Goal: Information Seeking & Learning: Learn about a topic

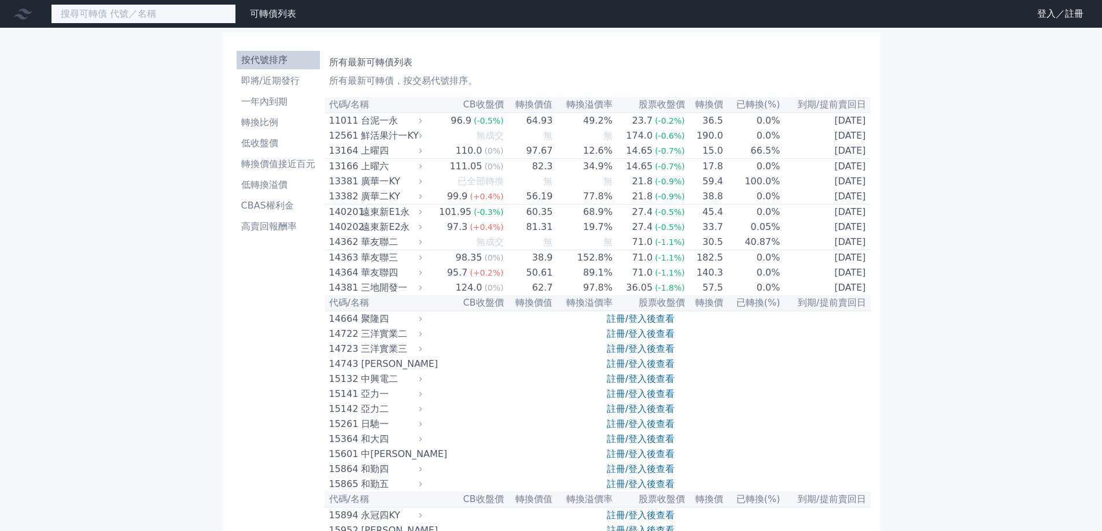
click at [207, 23] on input at bounding box center [143, 14] width 185 height 20
type input "ㄎ"
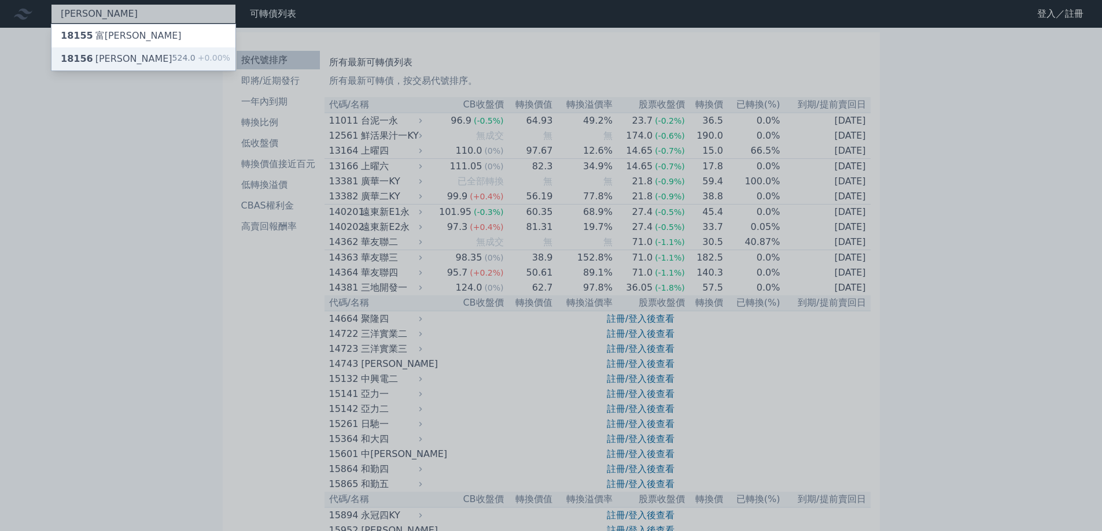
type input "[PERSON_NAME]"
click at [197, 60] on span "+0.00%" at bounding box center [212, 57] width 35 height 9
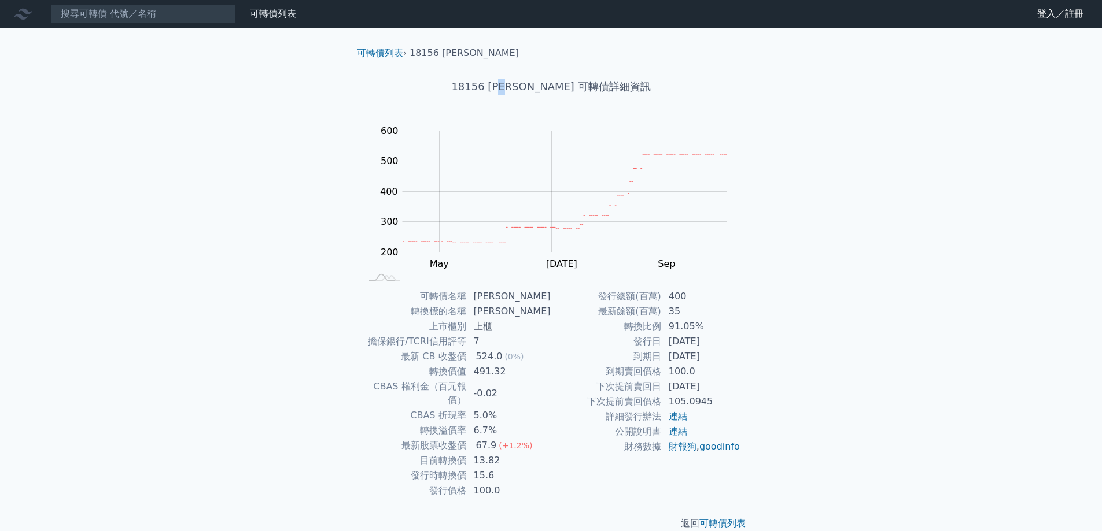
drag, startPoint x: 540, startPoint y: 90, endPoint x: 531, endPoint y: 87, distance: 9.0
click at [531, 87] on h1 "18156 [PERSON_NAME] 可轉債詳細資訊" at bounding box center [551, 87] width 407 height 16
click at [573, 84] on h1 "18156 [PERSON_NAME] 可轉債詳細資訊" at bounding box center [551, 87] width 407 height 16
click at [488, 453] on td "13.82" at bounding box center [509, 460] width 84 height 15
click at [493, 453] on td "13.82" at bounding box center [509, 460] width 84 height 15
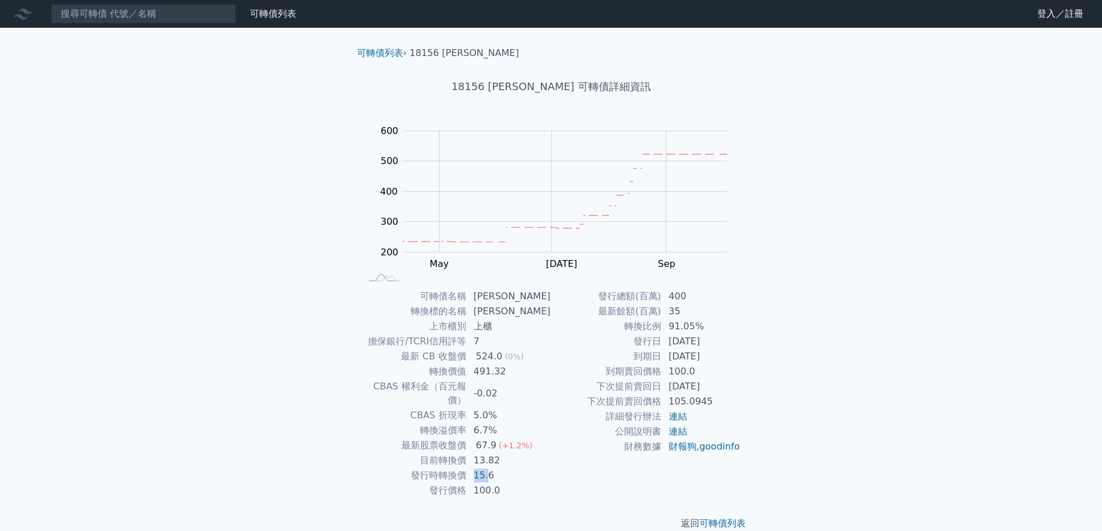
drag, startPoint x: 480, startPoint y: 460, endPoint x: 493, endPoint y: 462, distance: 12.8
click at [493, 468] on td "15.6" at bounding box center [509, 475] width 84 height 15
click at [508, 468] on td "15.6" at bounding box center [509, 475] width 84 height 15
click at [484, 453] on td "13.82" at bounding box center [509, 460] width 84 height 15
click at [503, 453] on td "13.82" at bounding box center [509, 460] width 84 height 15
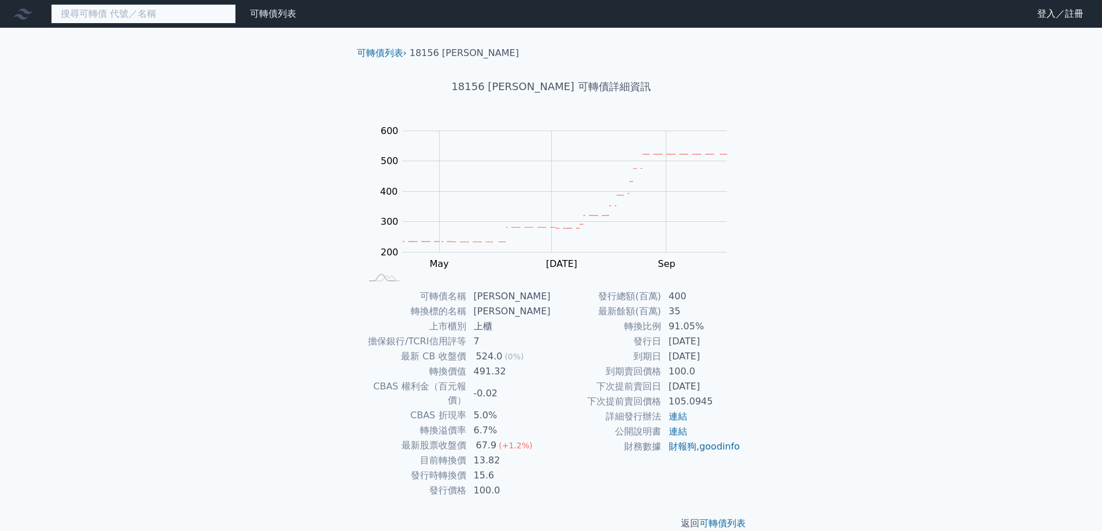
click at [141, 8] on input at bounding box center [143, 14] width 185 height 20
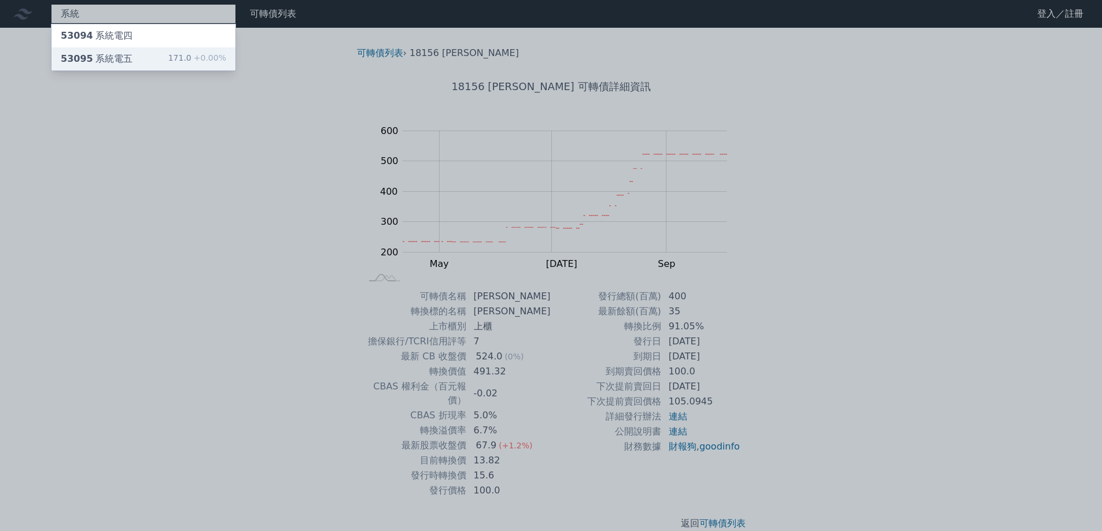
type input "系統"
click at [183, 56] on div "171.0 +0.00%" at bounding box center [197, 59] width 58 height 14
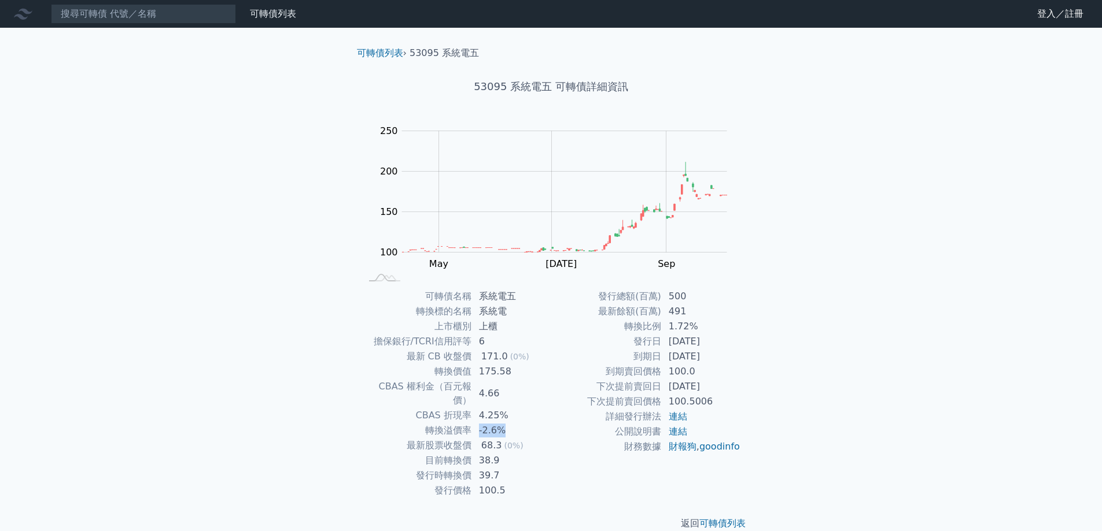
drag, startPoint x: 508, startPoint y: 419, endPoint x: 475, endPoint y: 418, distance: 32.4
click at [475, 423] on td "-2.6%" at bounding box center [511, 430] width 79 height 15
click at [486, 423] on td "-2.6%" at bounding box center [511, 430] width 79 height 15
drag, startPoint x: 476, startPoint y: 463, endPoint x: 485, endPoint y: 445, distance: 19.4
click at [485, 445] on tbody "可轉債名稱 系統電五 轉換標的名稱 系統電 上市櫃別 上櫃 擔保銀行/TCRI信用評等 6 最新 CB 收盤價 171.0 (0%) 轉換價值 175.58 …" at bounding box center [456, 393] width 190 height 209
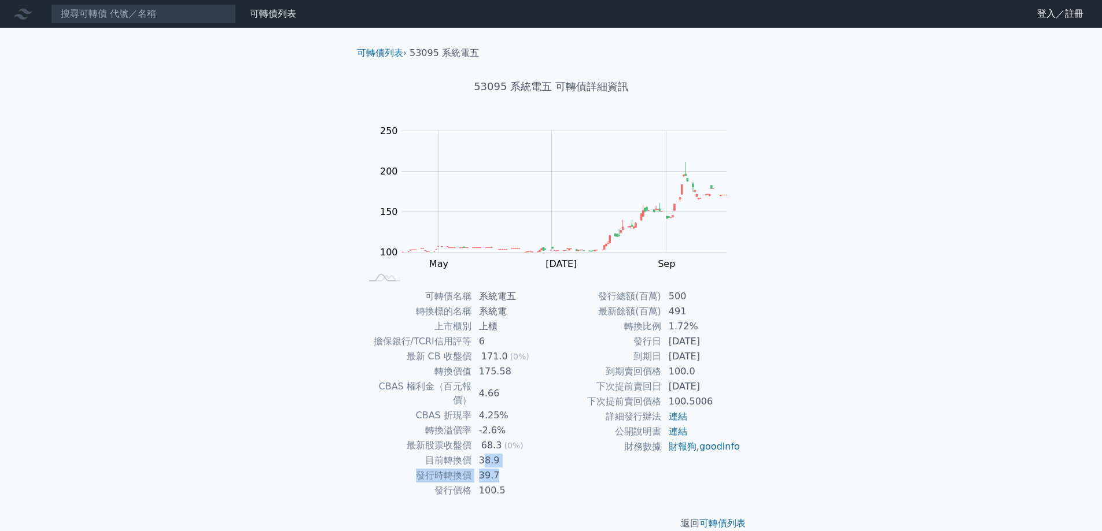
click at [499, 468] on td "39.7" at bounding box center [511, 475] width 79 height 15
drag, startPoint x: 512, startPoint y: 462, endPoint x: 501, endPoint y: 460, distance: 11.1
click at [501, 468] on td "39.7" at bounding box center [511, 475] width 79 height 15
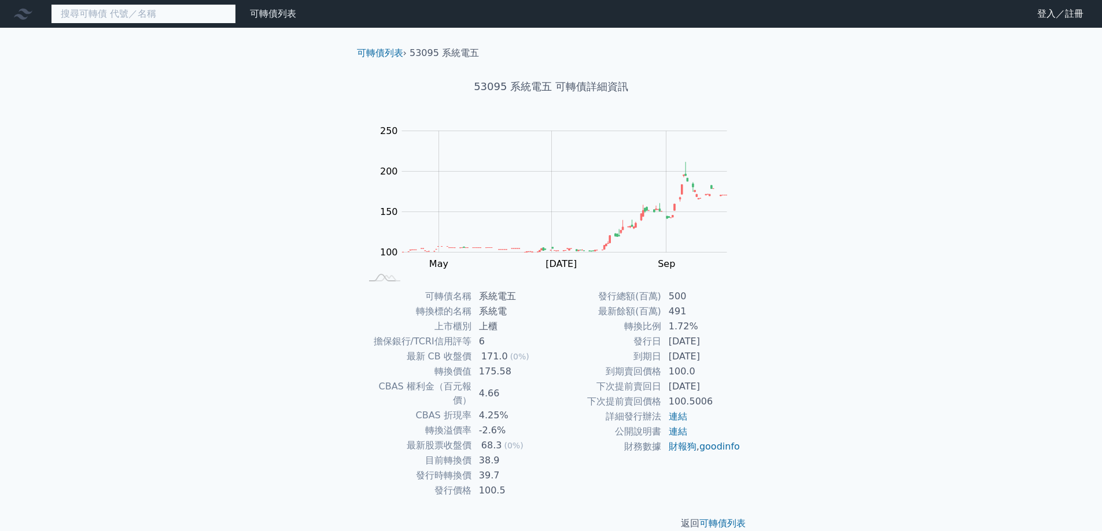
click at [183, 19] on input at bounding box center [143, 14] width 185 height 20
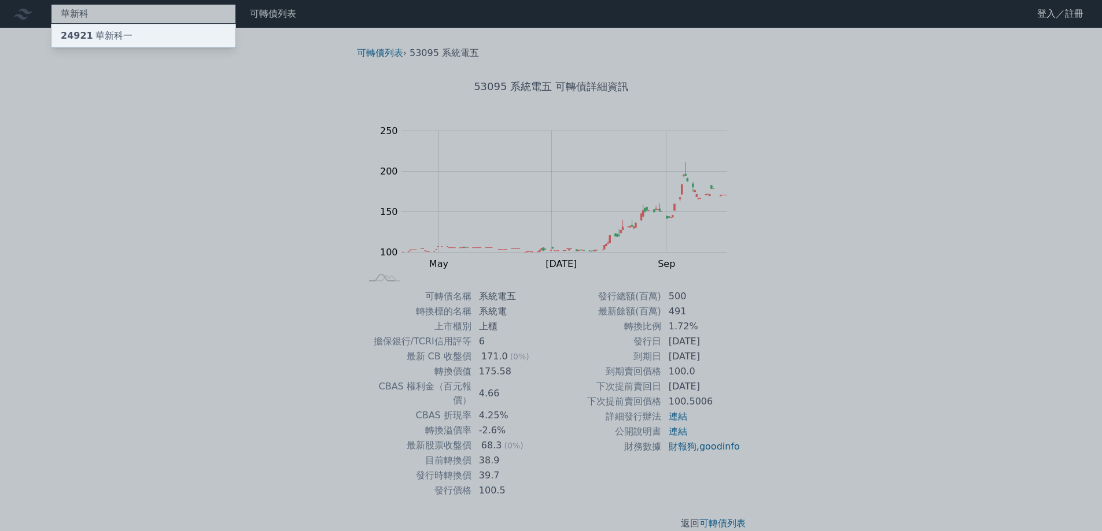
type input "華新科"
click at [179, 40] on div "24921 華新科一" at bounding box center [143, 35] width 184 height 23
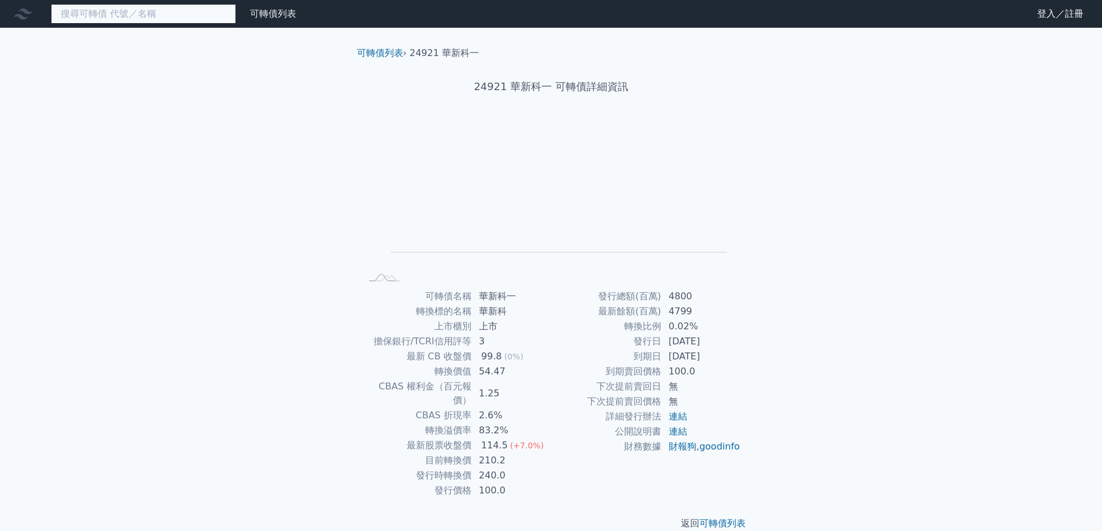
click at [201, 18] on input at bounding box center [143, 14] width 185 height 20
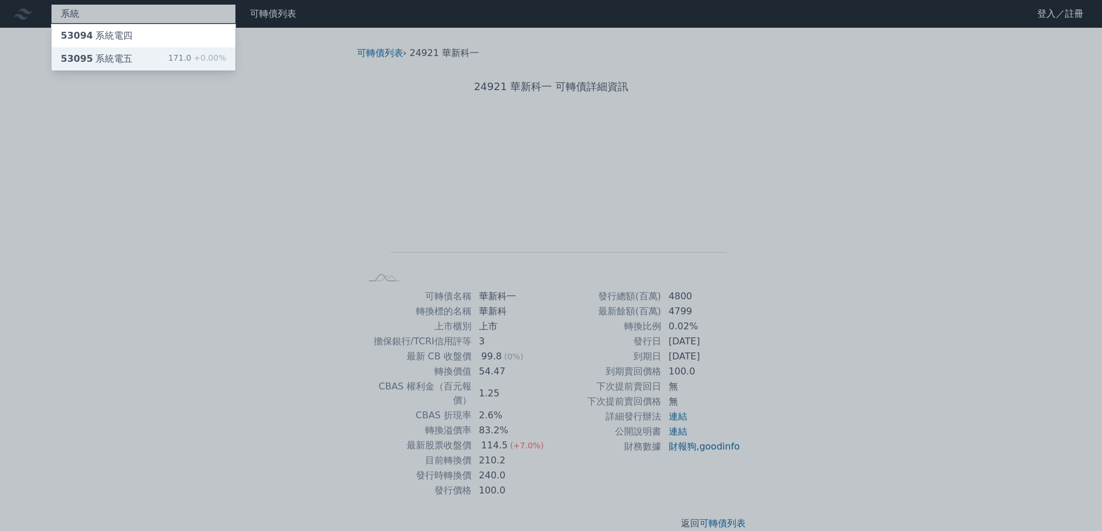
type input "系統"
click at [190, 57] on div "171.0 +0.00%" at bounding box center [197, 59] width 58 height 14
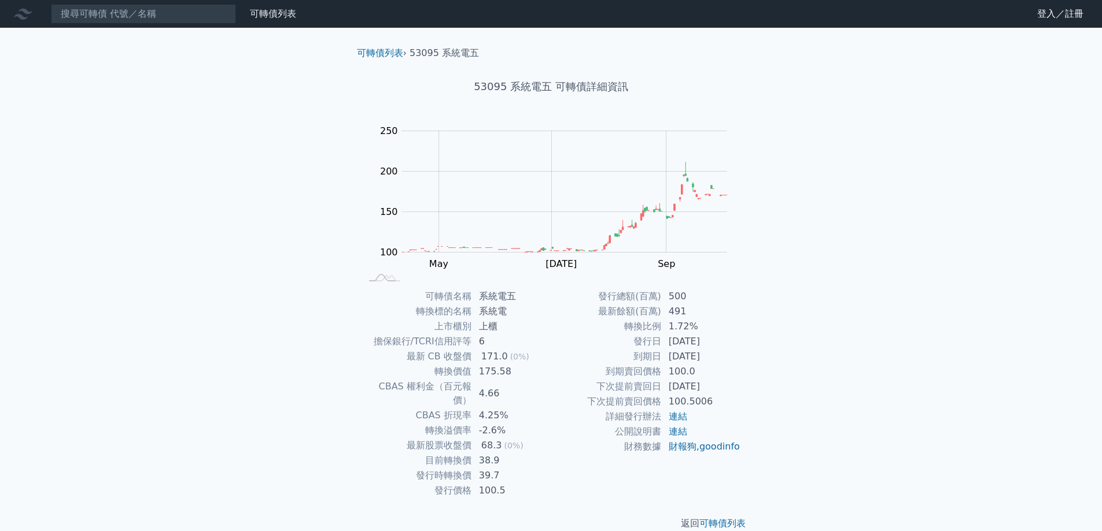
click at [264, 315] on div "可轉債列表 財務數據 可轉債列表 財務數據 登入／註冊 登入／註冊 可轉債列表 › 53095 系統電五 53095 系統電五 可轉債詳細資訊 Zoom Ou…" at bounding box center [551, 274] width 1102 height 549
click at [227, 13] on input at bounding box center [143, 14] width 185 height 20
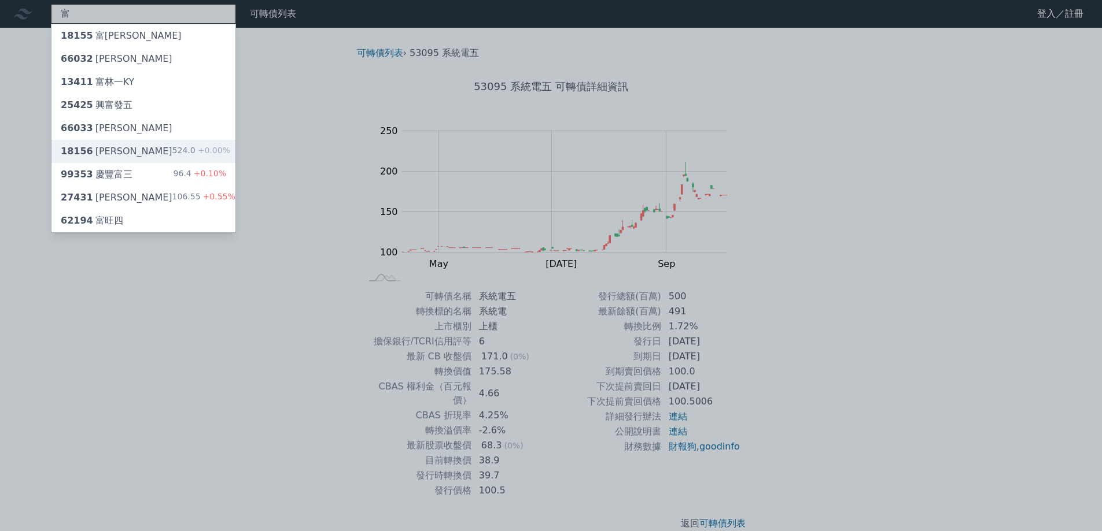
type input "富"
click at [153, 154] on div "18156 富喬六 524.0 +0.00%" at bounding box center [143, 151] width 184 height 23
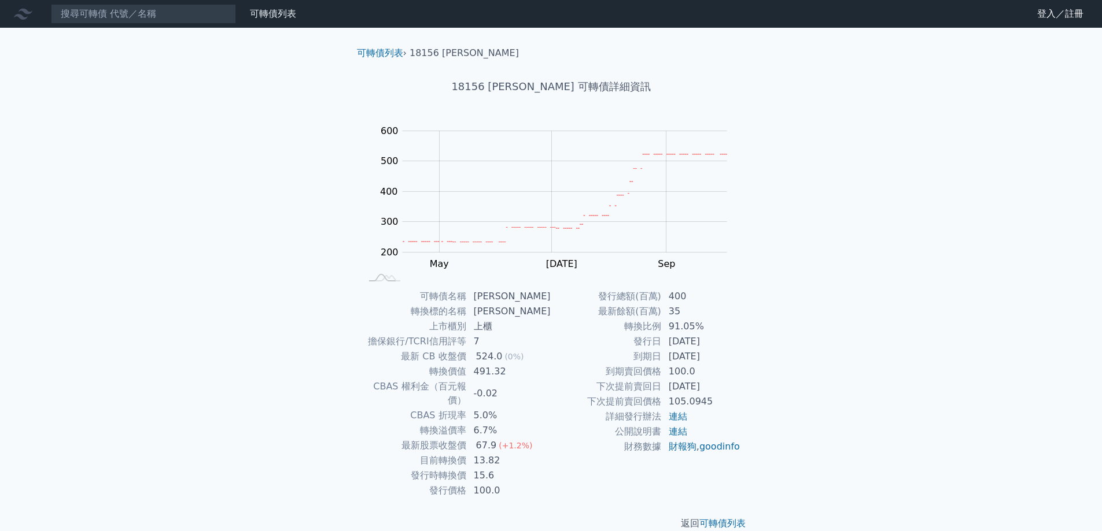
click at [502, 453] on td "13.82" at bounding box center [509, 460] width 84 height 15
click at [497, 439] on div "67.9" at bounding box center [486, 446] width 25 height 14
drag, startPoint x: 525, startPoint y: 442, endPoint x: 485, endPoint y: 436, distance: 40.3
click at [485, 436] on tbody "可轉債名稱 [PERSON_NAME] 轉換標的名稱 富喬 上市櫃別 上櫃 擔保銀行/TCRI信用評等 7 最新 CB 收盤價 524.0 (0%) 轉換價值…" at bounding box center [456, 393] width 190 height 209
click at [487, 439] on div "67.9" at bounding box center [486, 446] width 25 height 14
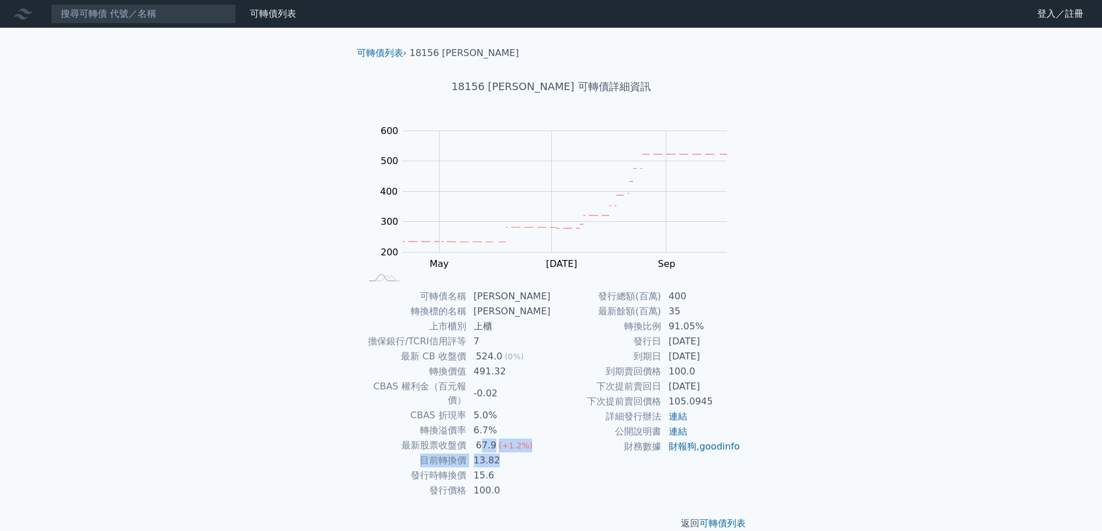
click at [530, 439] on div "(+1.2%)" at bounding box center [515, 446] width 34 height 14
click at [526, 453] on td "13.82" at bounding box center [509, 460] width 84 height 15
drag, startPoint x: 531, startPoint y: 361, endPoint x: 433, endPoint y: 353, distance: 98.6
click at [433, 353] on tr "最新 CB 收盤價 524.0 (0%)" at bounding box center [456, 356] width 190 height 15
click at [501, 361] on div "524.0" at bounding box center [489, 357] width 31 height 14
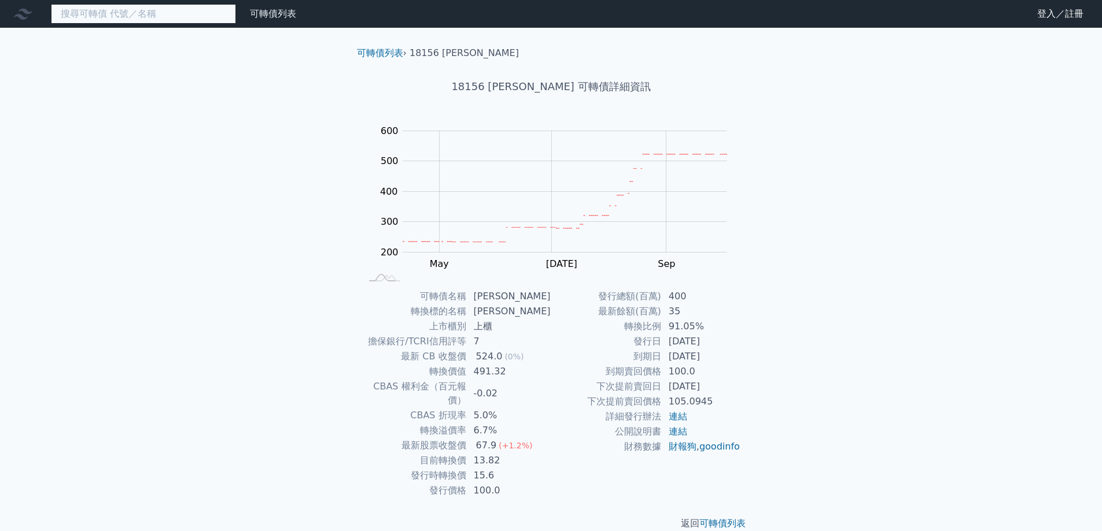
click at [114, 23] on input at bounding box center [143, 14] width 185 height 20
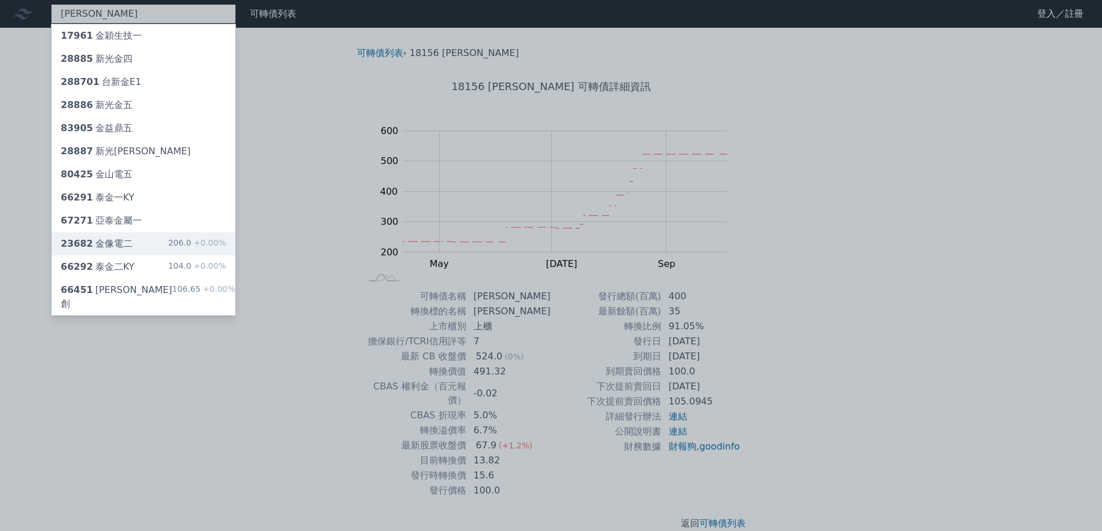
type input "[PERSON_NAME]"
click at [165, 242] on div "23682 金像電二 206.0 +0.00%" at bounding box center [143, 243] width 184 height 23
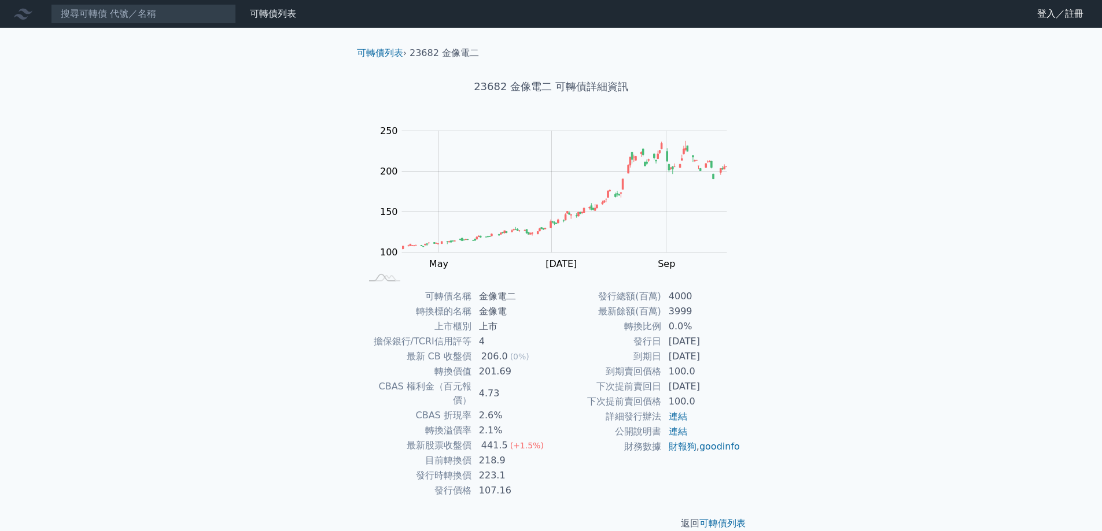
click at [505, 439] on div "441.5" at bounding box center [494, 446] width 31 height 14
click at [499, 468] on td "223.1" at bounding box center [511, 475] width 79 height 15
drag, startPoint x: 485, startPoint y: 450, endPoint x: 500, endPoint y: 452, distance: 14.6
click at [500, 453] on td "218.9" at bounding box center [511, 460] width 79 height 15
click at [519, 468] on td "223.1" at bounding box center [511, 475] width 79 height 15
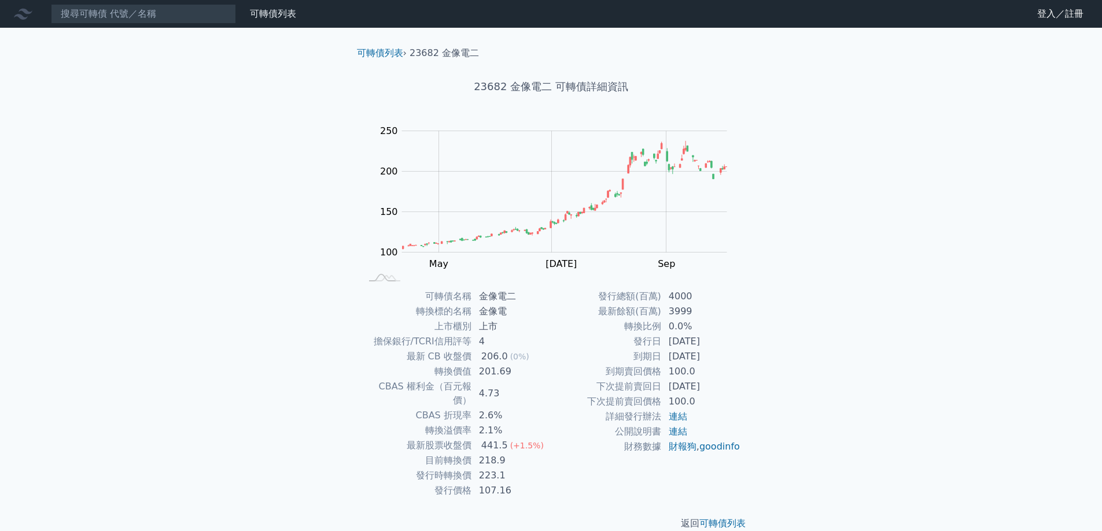
click at [514, 441] on span "(+1.5%)" at bounding box center [527, 445] width 34 height 9
click at [533, 441] on span "(+1.5%)" at bounding box center [527, 445] width 34 height 9
click at [544, 408] on td "2.6%" at bounding box center [511, 415] width 79 height 15
drag, startPoint x: 706, startPoint y: 326, endPoint x: 580, endPoint y: 288, distance: 131.5
click at [694, 321] on td "0.0%" at bounding box center [700, 326] width 79 height 15
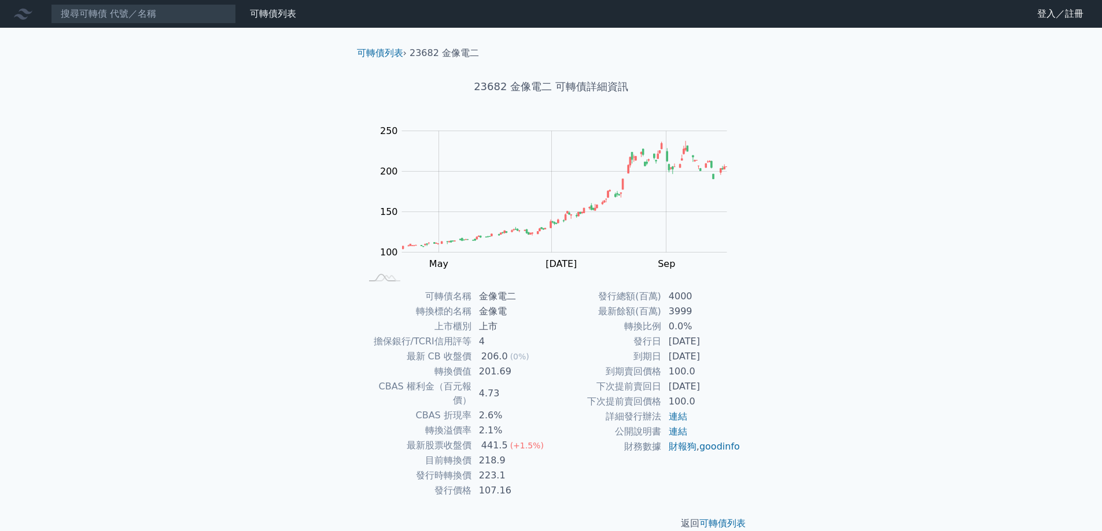
click at [151, 25] on nav "可轉債列表 財務數據 可轉債列表 財務數據 登入／註冊 登入／註冊" at bounding box center [551, 14] width 1102 height 28
click at [157, 20] on input at bounding box center [143, 14] width 185 height 20
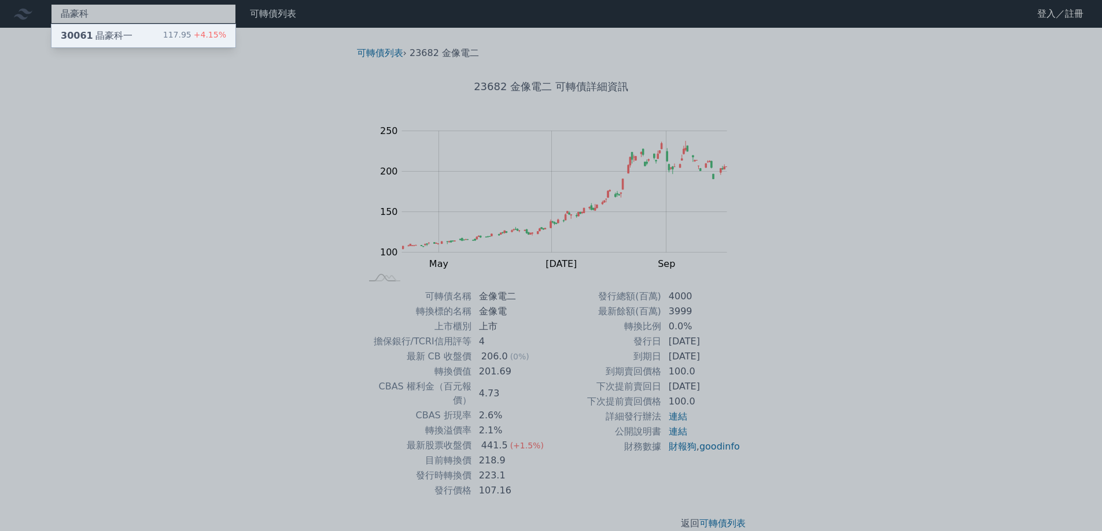
type input "晶豪科"
click at [175, 29] on div "117.95 +4.15%" at bounding box center [194, 36] width 63 height 14
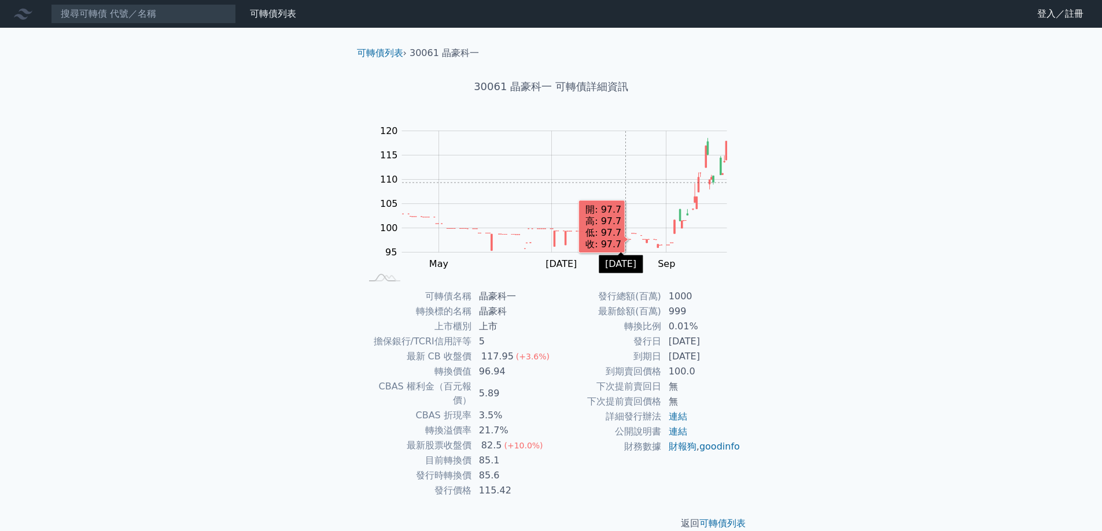
drag, startPoint x: 467, startPoint y: 190, endPoint x: 510, endPoint y: 183, distance: 43.4
click at [637, 183] on rect "Chart" at bounding box center [564, 191] width 325 height 121
drag, startPoint x: 519, startPoint y: 462, endPoint x: 491, endPoint y: 464, distance: 27.8
click at [491, 468] on td "85.6" at bounding box center [511, 475] width 79 height 15
click at [495, 468] on td "85.6" at bounding box center [511, 475] width 79 height 15
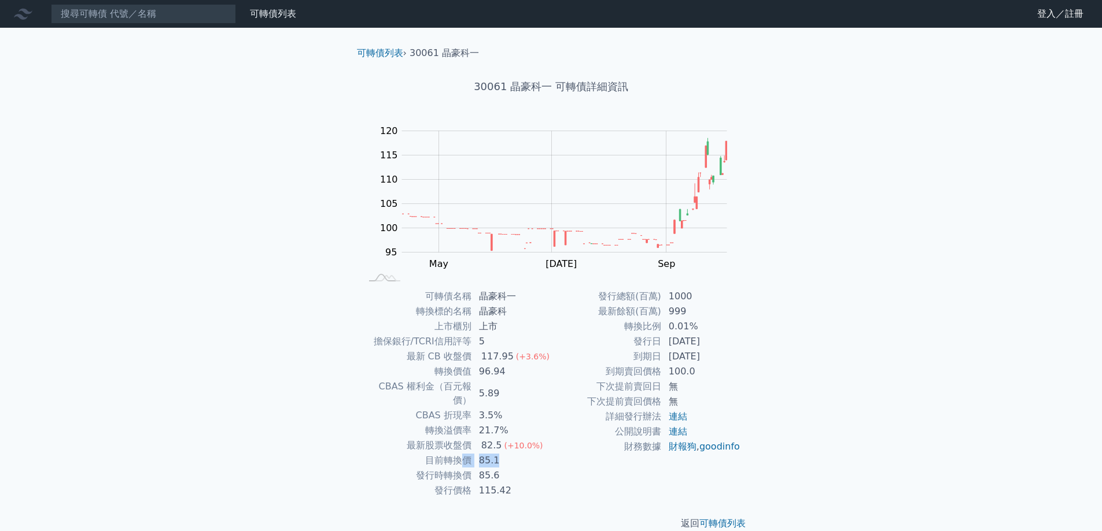
drag, startPoint x: 504, startPoint y: 450, endPoint x: 463, endPoint y: 448, distance: 41.7
click at [460, 453] on tr "目前轉換價 85.1" at bounding box center [456, 460] width 190 height 15
click at [524, 483] on td "115.42" at bounding box center [511, 490] width 79 height 15
drag, startPoint x: 527, startPoint y: 365, endPoint x: 471, endPoint y: 365, distance: 56.7
click at [471, 365] on tr "轉換價值 96.94" at bounding box center [456, 371] width 190 height 15
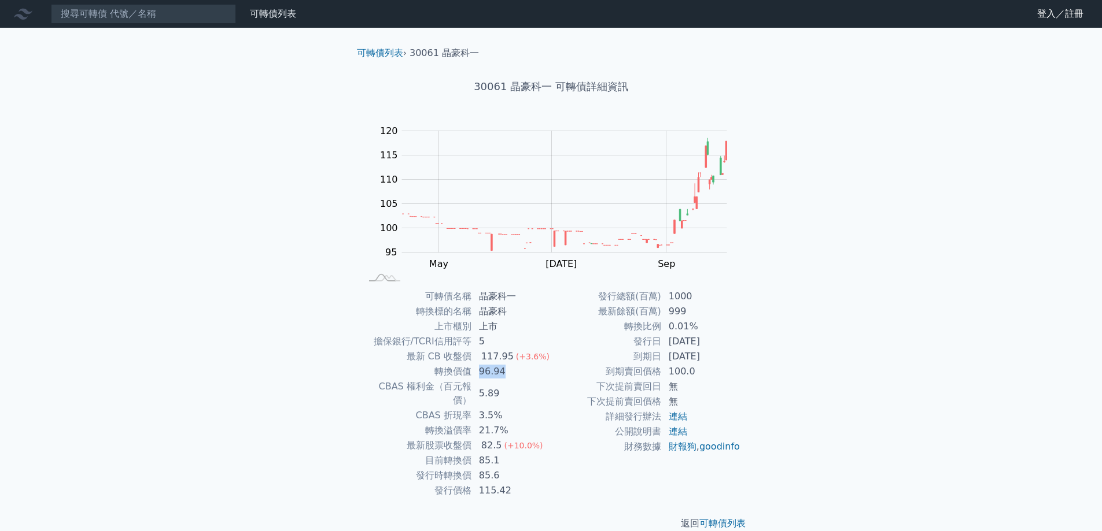
click at [513, 376] on td "96.94" at bounding box center [511, 371] width 79 height 15
drag, startPoint x: 518, startPoint y: 376, endPoint x: 429, endPoint y: 367, distance: 89.5
click at [429, 367] on tr "轉換價值 96.94" at bounding box center [456, 371] width 190 height 15
click at [490, 408] on td "3.5%" at bounding box center [511, 415] width 79 height 15
drag, startPoint x: 529, startPoint y: 417, endPoint x: 433, endPoint y: 412, distance: 96.1
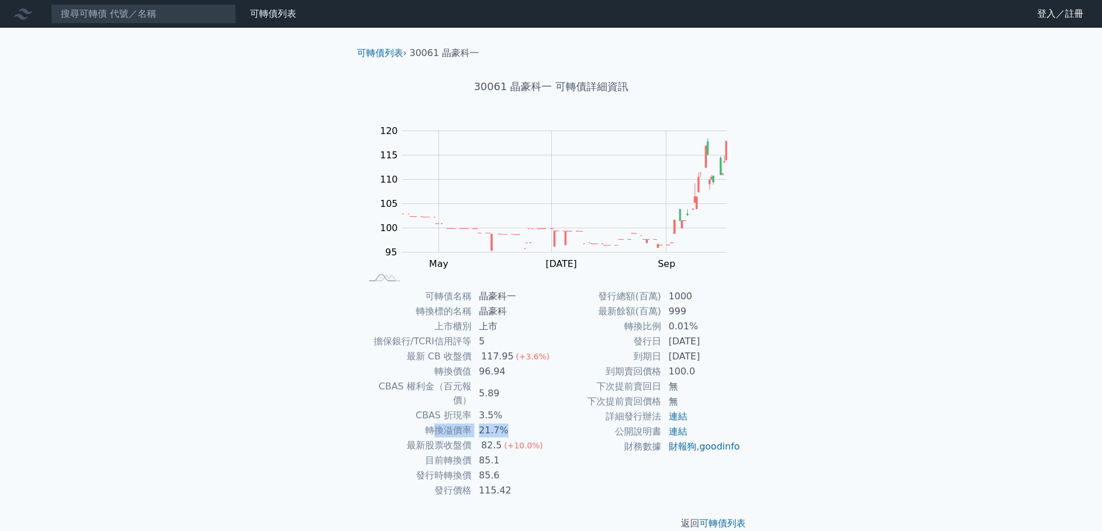
click at [433, 423] on tr "轉換溢價率 21.7%" at bounding box center [456, 430] width 190 height 15
click at [433, 423] on td "轉換溢價率" at bounding box center [416, 430] width 110 height 15
drag, startPoint x: 416, startPoint y: 412, endPoint x: 524, endPoint y: 411, distance: 108.7
click at [524, 423] on tr "轉換溢價率 21.7%" at bounding box center [456, 430] width 190 height 15
click at [544, 423] on td "21.7%" at bounding box center [511, 430] width 79 height 15
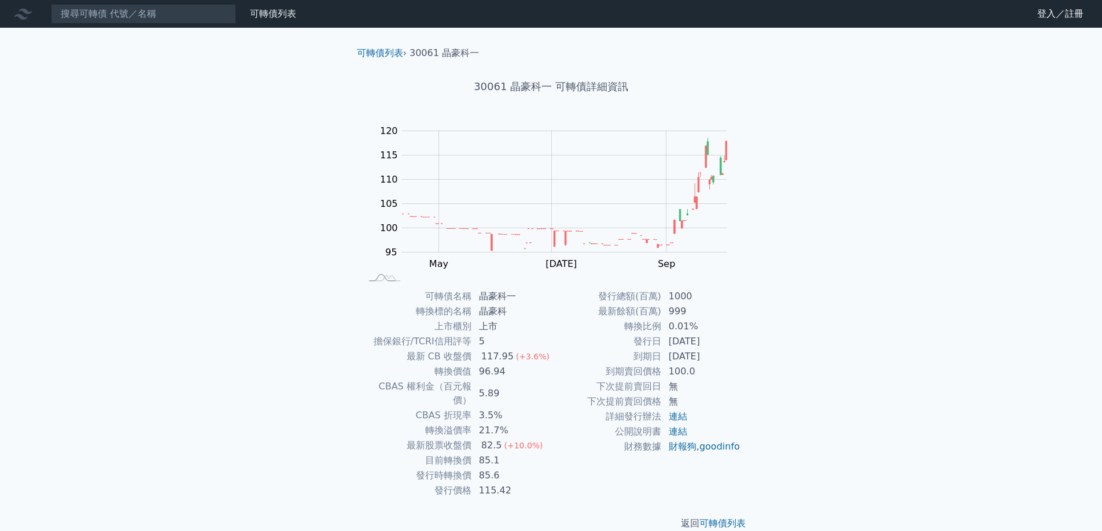
click at [516, 361] on span "(+3.6%)" at bounding box center [533, 356] width 34 height 9
click at [500, 357] on div "117.95" at bounding box center [497, 357] width 37 height 14
click at [500, 375] on td "96.94" at bounding box center [511, 371] width 79 height 15
click at [494, 439] on div "82.5" at bounding box center [491, 446] width 25 height 14
drag, startPoint x: 518, startPoint y: 371, endPoint x: 478, endPoint y: 371, distance: 39.9
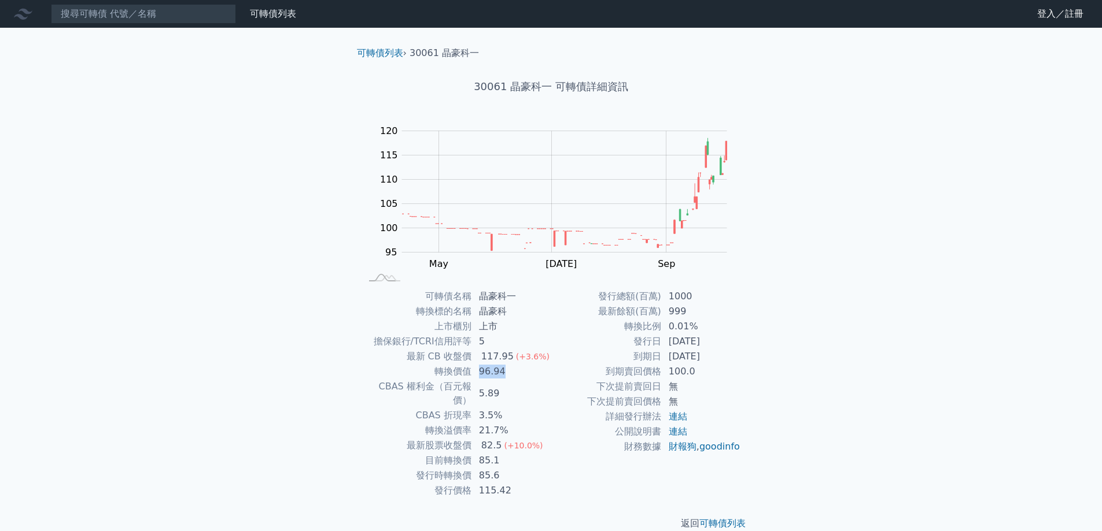
click at [478, 371] on td "96.94" at bounding box center [511, 371] width 79 height 15
click at [490, 371] on td "96.94" at bounding box center [511, 371] width 79 height 15
click at [485, 369] on td "96.94" at bounding box center [511, 371] width 79 height 15
click at [510, 372] on td "96.94" at bounding box center [511, 371] width 79 height 15
click at [484, 483] on td "115.42" at bounding box center [511, 490] width 79 height 15
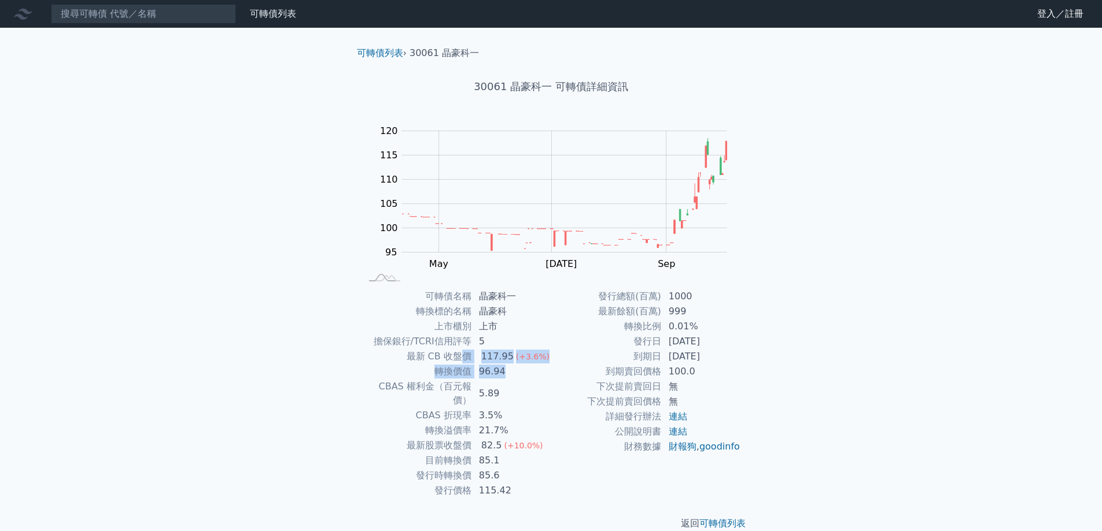
drag, startPoint x: 504, startPoint y: 368, endPoint x: 468, endPoint y: 362, distance: 36.4
click at [464, 362] on tbody "可轉債名稱 晶豪科一 轉換標的名稱 晶豪科 上市櫃別 上市 擔保銀行/TCRI信用評等 5 最新 CB 收盤價 117.95 (+3.6%) 轉換價值 96.…" at bounding box center [456, 393] width 190 height 209
click at [490, 370] on td "96.94" at bounding box center [511, 371] width 79 height 15
drag, startPoint x: 498, startPoint y: 377, endPoint x: 506, endPoint y: 358, distance: 20.0
click at [506, 358] on tbody "可轉債名稱 晶豪科一 轉換標的名稱 晶豪科 上市櫃別 上市 擔保銀行/TCRI信用評等 5 最新 CB 收盤價 117.95 (+3.6%) 轉換價值 96.…" at bounding box center [456, 393] width 190 height 209
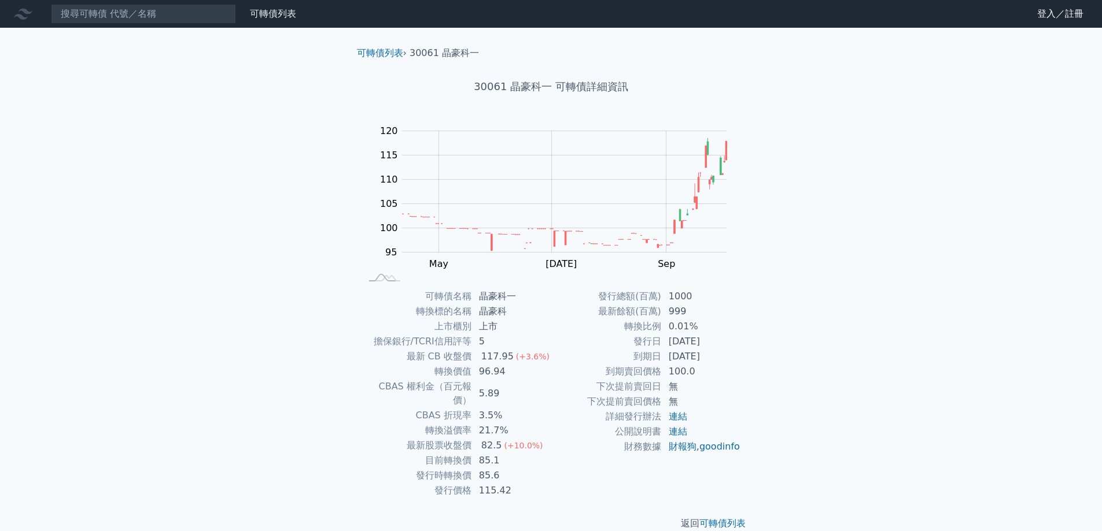
click at [511, 364] on td "96.94" at bounding box center [511, 371] width 79 height 15
drag, startPoint x: 505, startPoint y: 370, endPoint x: 467, endPoint y: 369, distance: 37.6
click at [467, 369] on tr "轉換價值 96.94" at bounding box center [456, 371] width 190 height 15
click at [486, 375] on td "96.94" at bounding box center [511, 371] width 79 height 15
click at [511, 367] on td "96.94" at bounding box center [511, 371] width 79 height 15
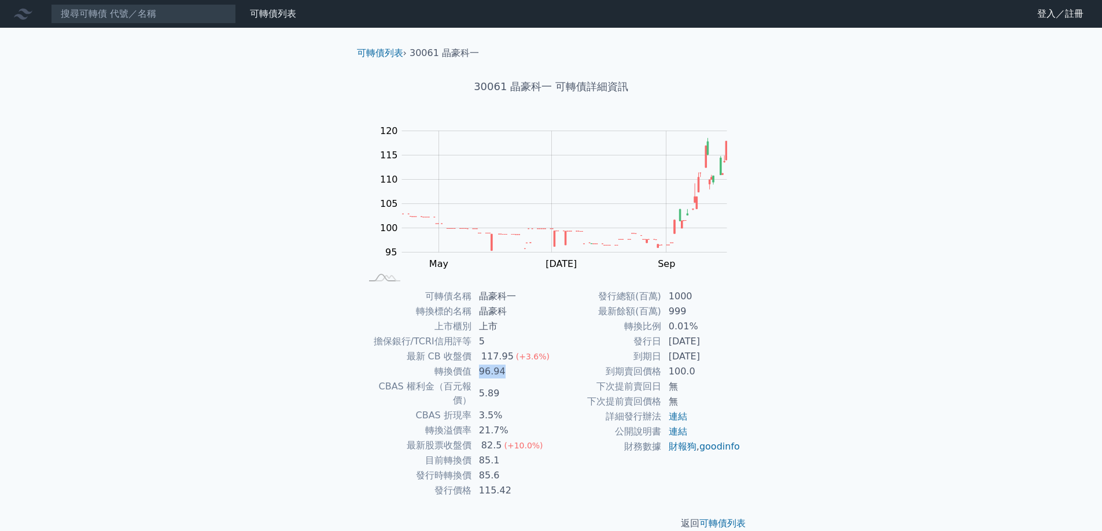
drag, startPoint x: 511, startPoint y: 374, endPoint x: 468, endPoint y: 370, distance: 42.9
click at [468, 370] on tr "轉換價值 96.94" at bounding box center [456, 371] width 190 height 15
click at [531, 439] on div "(+10.0%)" at bounding box center [523, 446] width 39 height 14
drag, startPoint x: 510, startPoint y: 427, endPoint x: 500, endPoint y: 424, distance: 11.0
click at [500, 438] on td "82.5 (+10.0%)" at bounding box center [511, 445] width 79 height 15
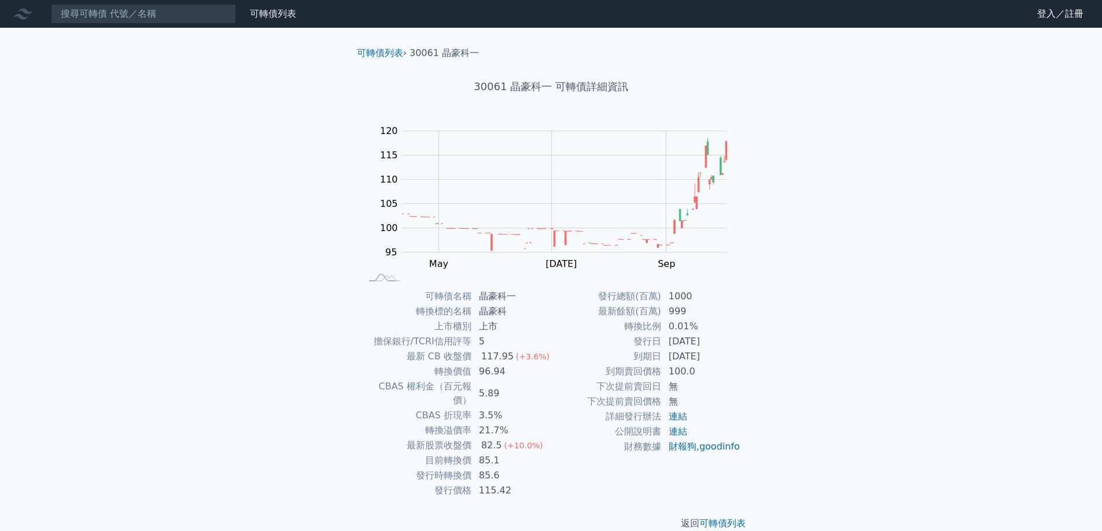
drag, startPoint x: 500, startPoint y: 424, endPoint x: 508, endPoint y: 421, distance: 9.1
click at [500, 424] on td "21.7%" at bounding box center [511, 430] width 79 height 15
drag, startPoint x: 508, startPoint y: 421, endPoint x: 431, endPoint y: 416, distance: 77.6
click at [431, 423] on tr "轉換溢價率 21.7%" at bounding box center [456, 430] width 190 height 15
click at [505, 423] on td "21.7%" at bounding box center [511, 430] width 79 height 15
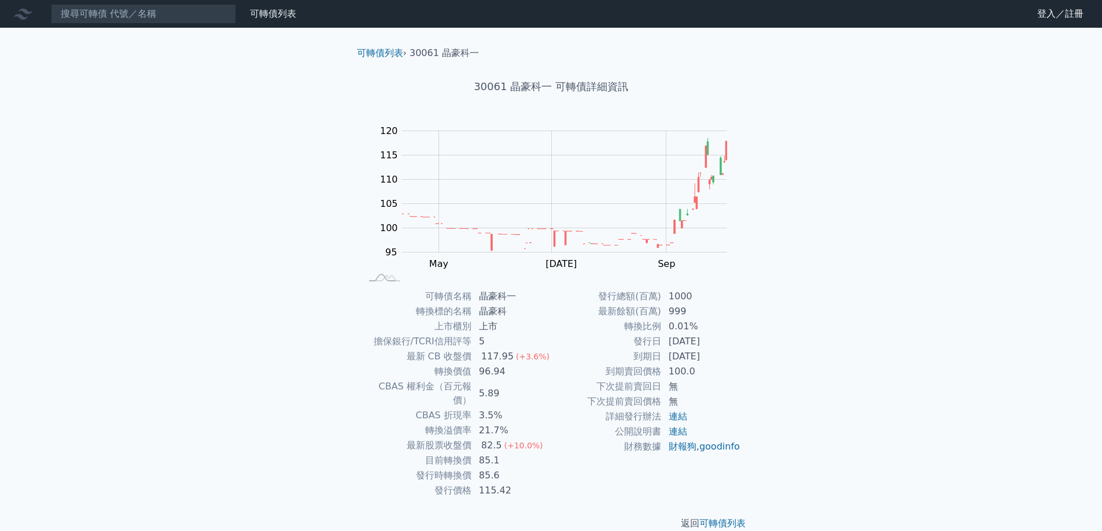
click at [488, 408] on td "3.5%" at bounding box center [511, 415] width 79 height 15
drag, startPoint x: 473, startPoint y: 414, endPoint x: 537, endPoint y: 416, distance: 63.6
click at [537, 423] on td "21.7%" at bounding box center [511, 430] width 79 height 15
click at [531, 439] on div "(+10.0%)" at bounding box center [523, 446] width 39 height 14
drag, startPoint x: 516, startPoint y: 421, endPoint x: 472, endPoint y: 420, distance: 44.0
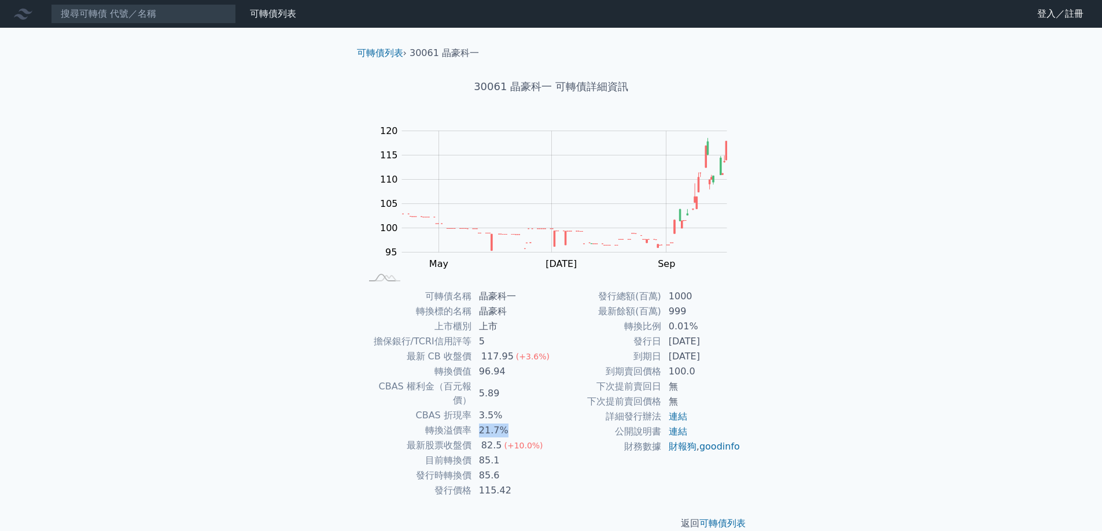
click at [472, 423] on td "21.7%" at bounding box center [511, 430] width 79 height 15
click at [491, 423] on td "21.7%" at bounding box center [511, 430] width 79 height 15
click at [501, 423] on td "21.7%" at bounding box center [511, 430] width 79 height 15
drag, startPoint x: 504, startPoint y: 418, endPoint x: 453, endPoint y: 418, distance: 50.3
click at [456, 423] on tr "轉換溢價率 21.7%" at bounding box center [456, 430] width 190 height 15
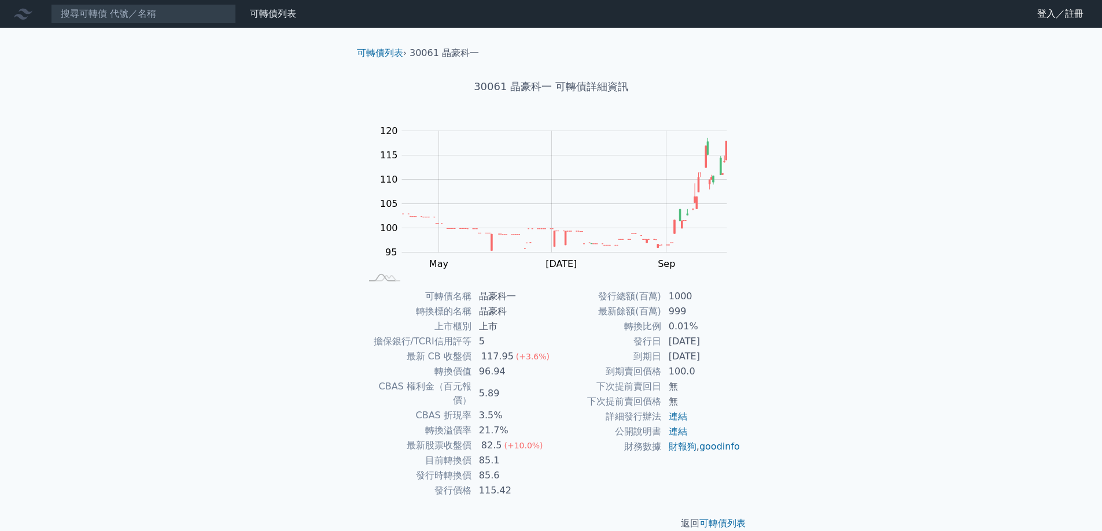
click at [430, 423] on td "轉換溢價率" at bounding box center [416, 430] width 110 height 15
drag, startPoint x: 430, startPoint y: 417, endPoint x: 502, endPoint y: 413, distance: 72.4
click at [502, 423] on tr "轉換溢價率 21.7%" at bounding box center [456, 430] width 190 height 15
click at [502, 423] on td "21.7%" at bounding box center [511, 430] width 79 height 15
drag, startPoint x: 711, startPoint y: 310, endPoint x: 601, endPoint y: 289, distance: 111.9
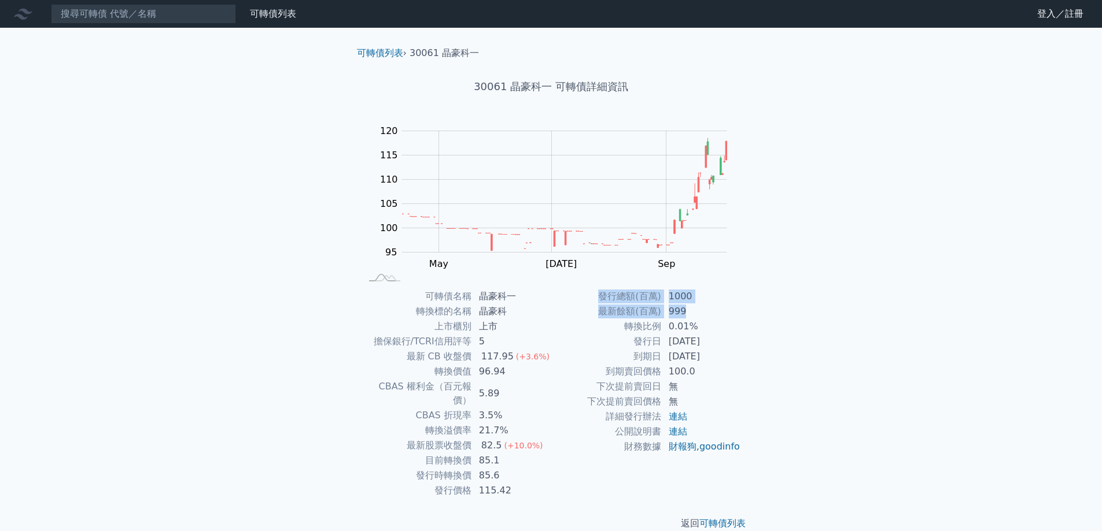
click at [601, 289] on div "可轉債列表 › 30061 晶豪科一 30061 晶豪科一 可轉債詳細資訊 Zoom Out 100 85 90 95 100 105 110 115 120…" at bounding box center [551, 289] width 407 height 522
drag, startPoint x: 748, startPoint y: 350, endPoint x: 669, endPoint y: 346, distance: 78.7
click at [669, 346] on div "可轉債名稱 晶豪科一 轉換標的名稱 晶豪科 上市櫃別 上市 擔保銀行/TCRI信用評等 5 最新 CB 收盤價 117.95 (+3.6%) 轉換價值 96.…" at bounding box center [551, 393] width 407 height 209
click at [877, 368] on div "可轉債列表 財務數據 可轉債列表 財務數據 登入／註冊 登入／註冊 可轉債列表 › 30061 晶豪科一 30061 晶豪科一 可轉債詳細資訊 Zoom Ou…" at bounding box center [551, 274] width 1102 height 549
drag, startPoint x: 452, startPoint y: 340, endPoint x: 439, endPoint y: 338, distance: 12.3
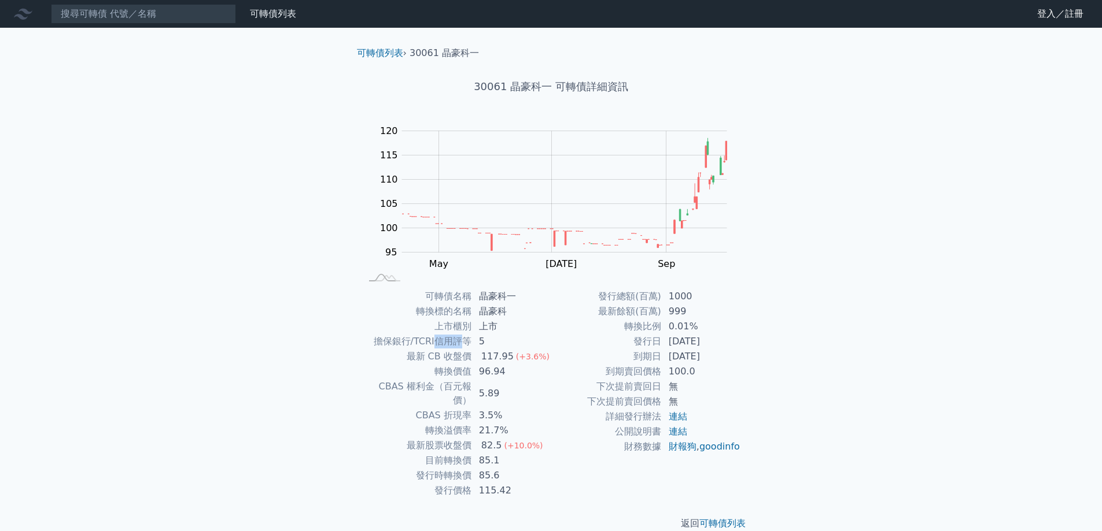
click at [438, 339] on td "擔保銀行/TCRI信用評等" at bounding box center [416, 341] width 110 height 15
drag, startPoint x: 466, startPoint y: 339, endPoint x: 483, endPoint y: 341, distance: 17.4
click at [467, 340] on td "擔保銀行/TCRI信用評等" at bounding box center [416, 341] width 110 height 15
click at [490, 343] on td "5" at bounding box center [511, 341] width 79 height 15
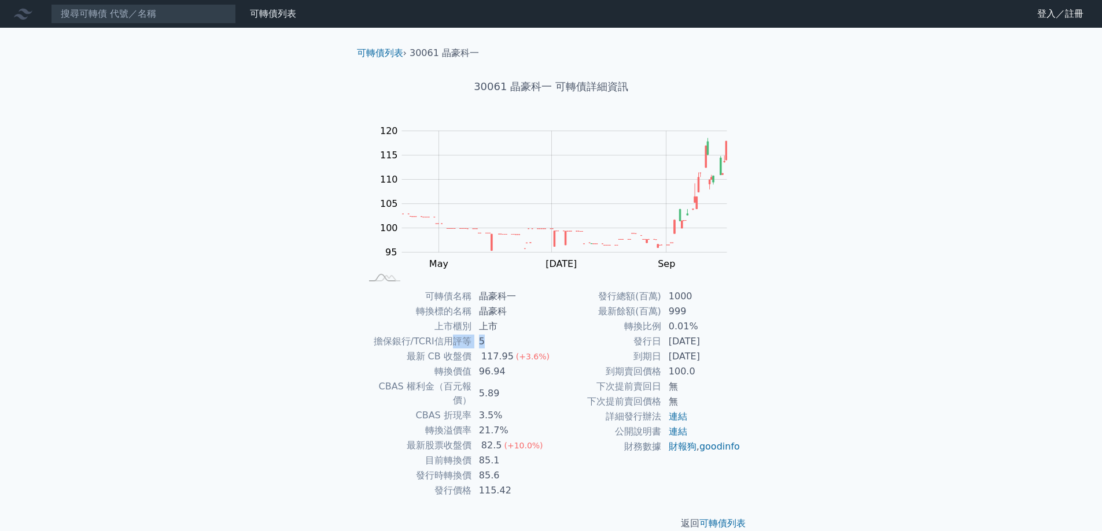
drag, startPoint x: 490, startPoint y: 343, endPoint x: 452, endPoint y: 343, distance: 38.7
click at [452, 343] on tr "擔保銀行/TCRI信用評等 5" at bounding box center [456, 341] width 190 height 15
click at [474, 343] on td "5" at bounding box center [511, 341] width 79 height 15
drag, startPoint x: 486, startPoint y: 456, endPoint x: 465, endPoint y: 448, distance: 22.9
click at [465, 448] on tbody "可轉債名稱 晶豪科一 轉換標的名稱 晶豪科 上市櫃別 上市 擔保銀行/TCRI信用評等 5 最新 CB 收盤價 117.95 (+3.6%) 轉換價值 96.…" at bounding box center [456, 393] width 190 height 209
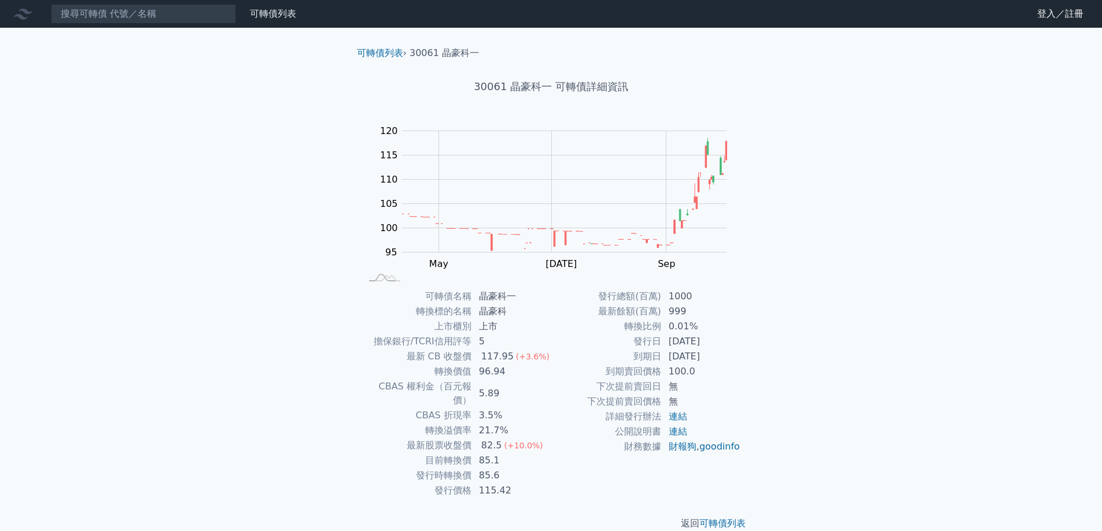
click at [484, 439] on div "82.5" at bounding box center [491, 446] width 25 height 14
drag, startPoint x: 542, startPoint y: 430, endPoint x: 415, endPoint y: 415, distance: 128.6
click at [415, 415] on tbody "可轉債名稱 晶豪科一 轉換標的名稱 晶豪科 上市櫃別 上市 擔保銀行/TCRI信用評等 5 最新 CB 收盤價 117.95 (+3.6%) 轉換價值 96.…" at bounding box center [456, 393] width 190 height 209
click at [437, 423] on td "轉換溢價率" at bounding box center [416, 430] width 110 height 15
drag, startPoint x: 524, startPoint y: 424, endPoint x: 501, endPoint y: 422, distance: 22.7
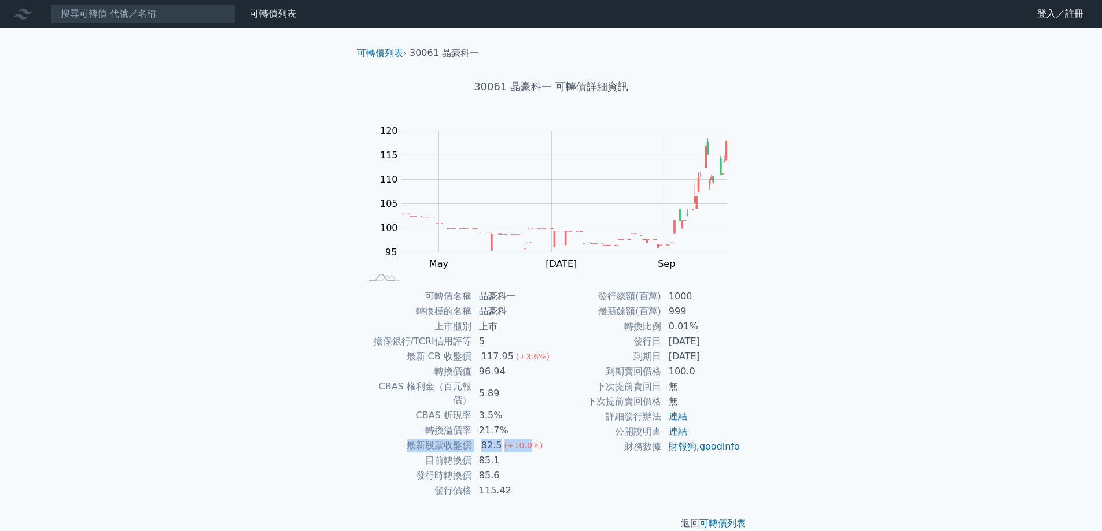
click at [501, 422] on tbody "可轉債名稱 晶豪科一 轉換標的名稱 晶豪科 上市櫃別 上市 擔保銀行/TCRI信用評等 5 最新 CB 收盤價 117.95 (+3.6%) 轉換價值 96.…" at bounding box center [456, 393] width 190 height 209
click at [512, 423] on td "21.7%" at bounding box center [511, 430] width 79 height 15
drag, startPoint x: 601, startPoint y: 295, endPoint x: 692, endPoint y: 311, distance: 92.2
click at [692, 311] on tbody "發行總額(百萬) 1000 最新餘額(百萬) 999 轉換比例 0.01% 發行日 [DATE] 到期日 [DATE] 到期賣回價格 100.0 下次提前賣回…" at bounding box center [646, 371] width 190 height 165
click at [704, 316] on td "999" at bounding box center [700, 311] width 79 height 15
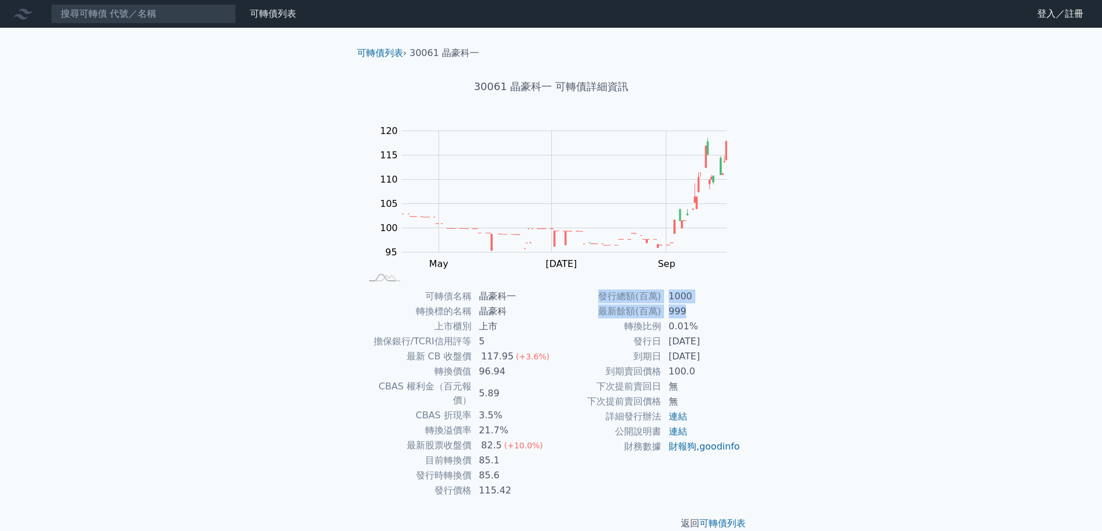
drag, startPoint x: 603, startPoint y: 295, endPoint x: 699, endPoint y: 311, distance: 97.3
click at [699, 311] on tbody "發行總額(百萬) 1000 最新餘額(百萬) 999 轉換比例 0.01% 發行日 [DATE] 到期日 [DATE] 到期賣回價格 100.0 下次提前賣回…" at bounding box center [646, 371] width 190 height 165
click at [768, 331] on div "可轉債列表 › 30061 晶豪科一 30061 晶豪科一 可轉債詳細資訊 Zoom Out 100 85 90 95 100 105 110 115 120…" at bounding box center [551, 289] width 444 height 522
click at [178, 27] on nav "可轉債列表 財務數據 可轉債列表 財務數據 登入／註冊 登入／註冊" at bounding box center [551, 14] width 1102 height 28
click at [277, 13] on link "可轉債列表" at bounding box center [273, 13] width 46 height 11
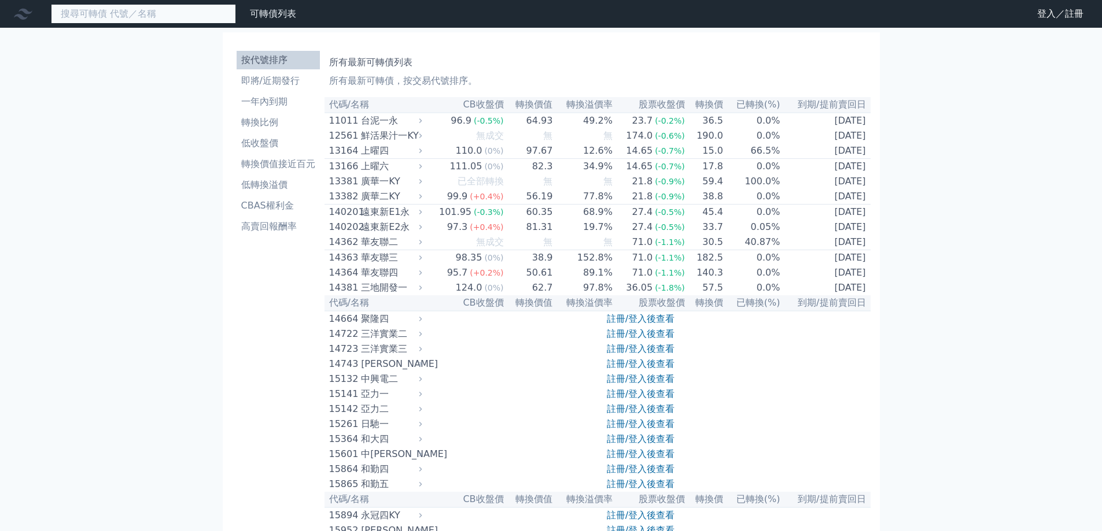
click at [195, 11] on input at bounding box center [143, 14] width 185 height 20
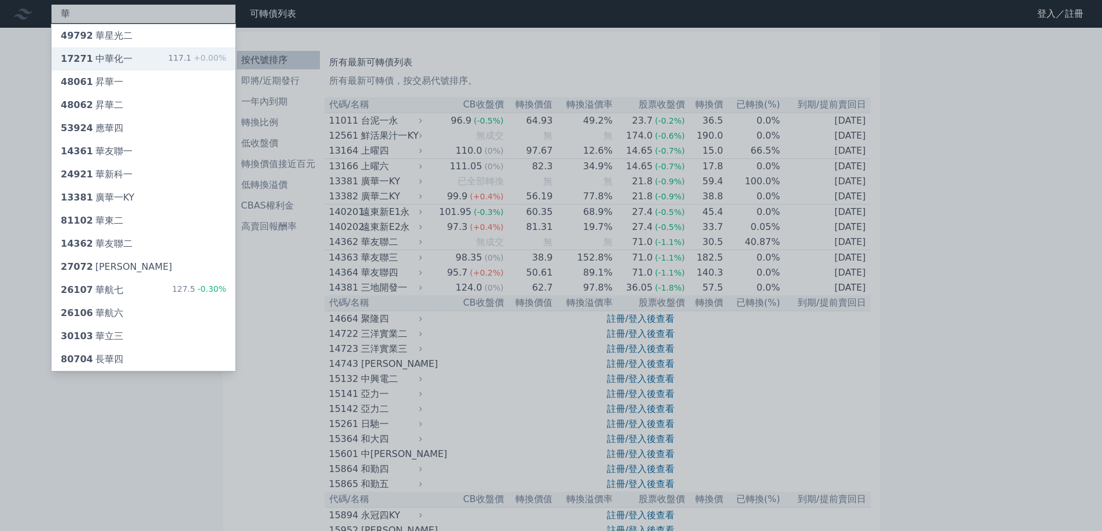
type input "華"
click at [153, 49] on div "17271 中華化一 117.1 +0.00%" at bounding box center [143, 58] width 184 height 23
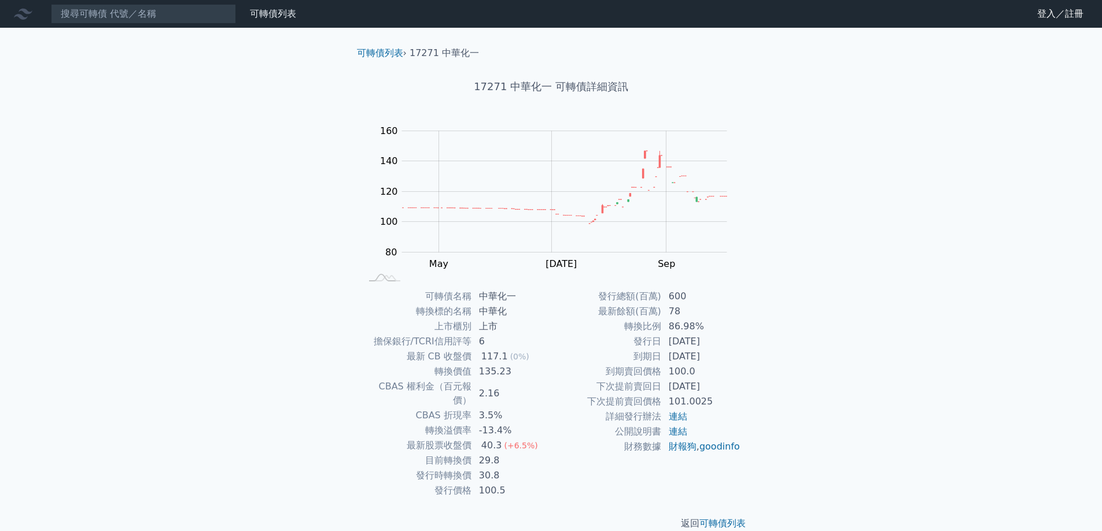
drag, startPoint x: 503, startPoint y: 423, endPoint x: 497, endPoint y: 423, distance: 6.4
click at [497, 423] on td "-13.4%" at bounding box center [511, 430] width 79 height 15
click at [511, 423] on td "-13.4%" at bounding box center [511, 430] width 79 height 15
drag, startPoint x: 512, startPoint y: 421, endPoint x: 472, endPoint y: 421, distance: 39.3
click at [468, 423] on tr "轉換溢價率 -13.4%" at bounding box center [456, 430] width 190 height 15
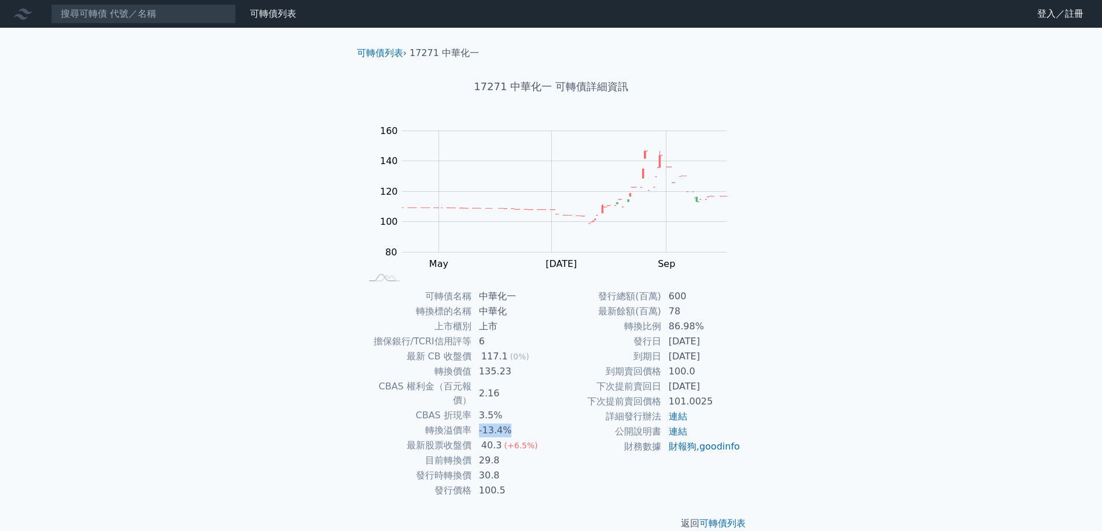
click at [472, 423] on td "-13.4%" at bounding box center [511, 430] width 79 height 15
click at [502, 423] on td "-13.4%" at bounding box center [511, 430] width 79 height 15
drag, startPoint x: 526, startPoint y: 433, endPoint x: 478, endPoint y: 431, distance: 48.6
click at [478, 438] on td "40.3 (+6.5%)" at bounding box center [511, 445] width 79 height 15
click at [496, 367] on td "135.23" at bounding box center [511, 371] width 79 height 15
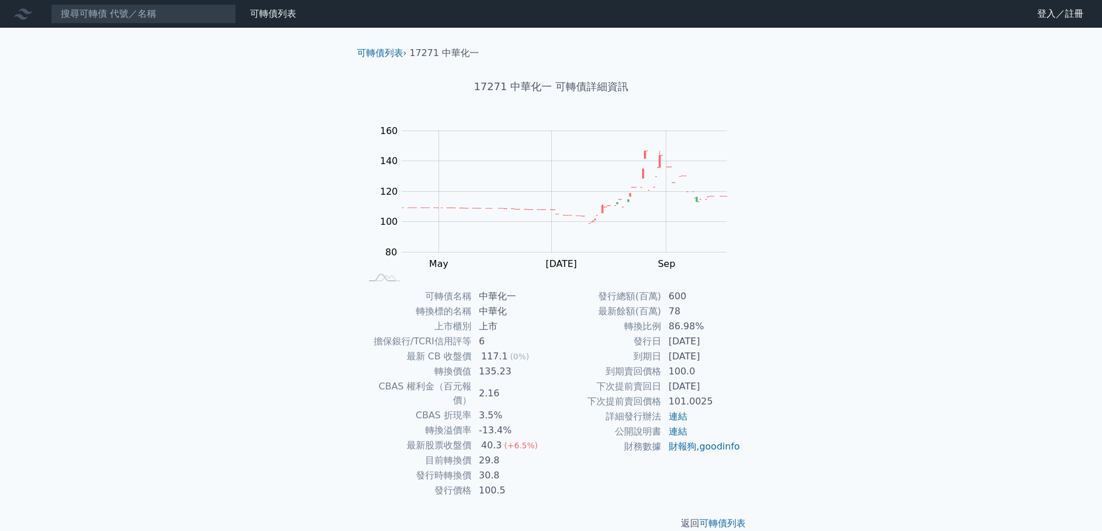
click at [494, 453] on td "29.8" at bounding box center [511, 460] width 79 height 15
click at [520, 441] on span "(+6.5%)" at bounding box center [521, 445] width 34 height 9
click at [564, 435] on td "公開說明書" at bounding box center [606, 431] width 110 height 15
click at [205, 15] on input at bounding box center [143, 14] width 185 height 20
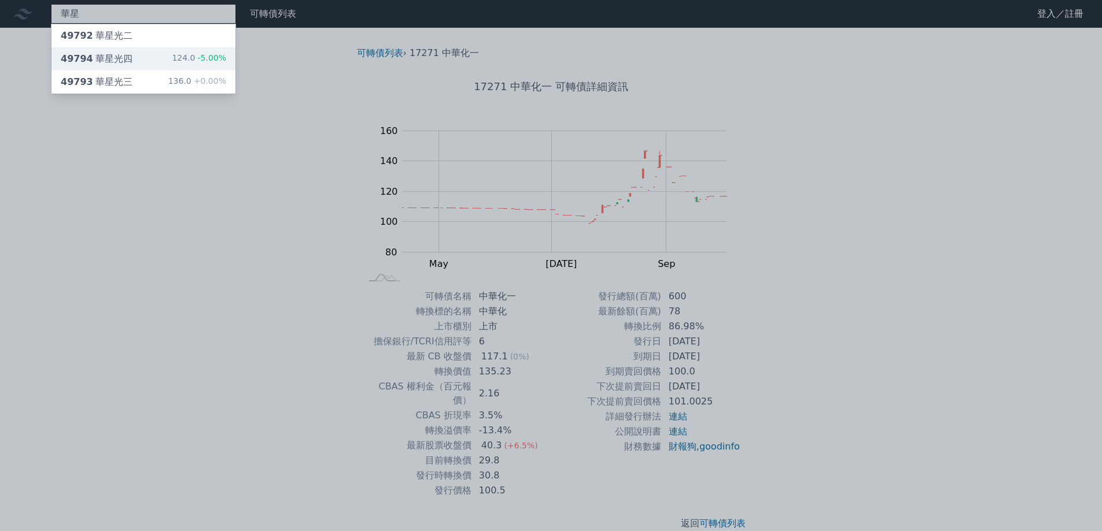
type input "華星"
click at [154, 62] on div "49794 華星光四 124.0 -5.00%" at bounding box center [143, 58] width 184 height 23
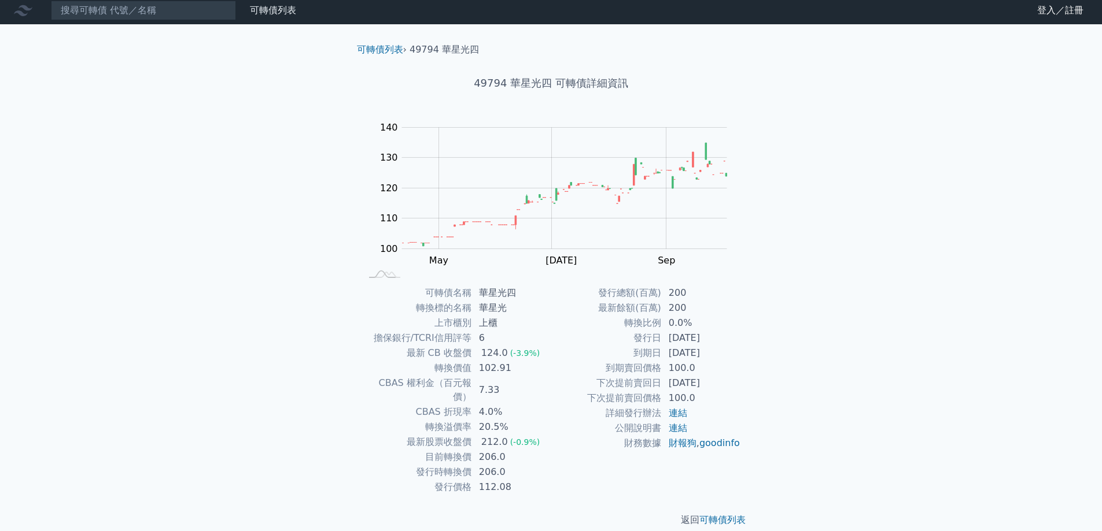
scroll to position [4, 0]
click at [200, 9] on input at bounding box center [143, 10] width 185 height 20
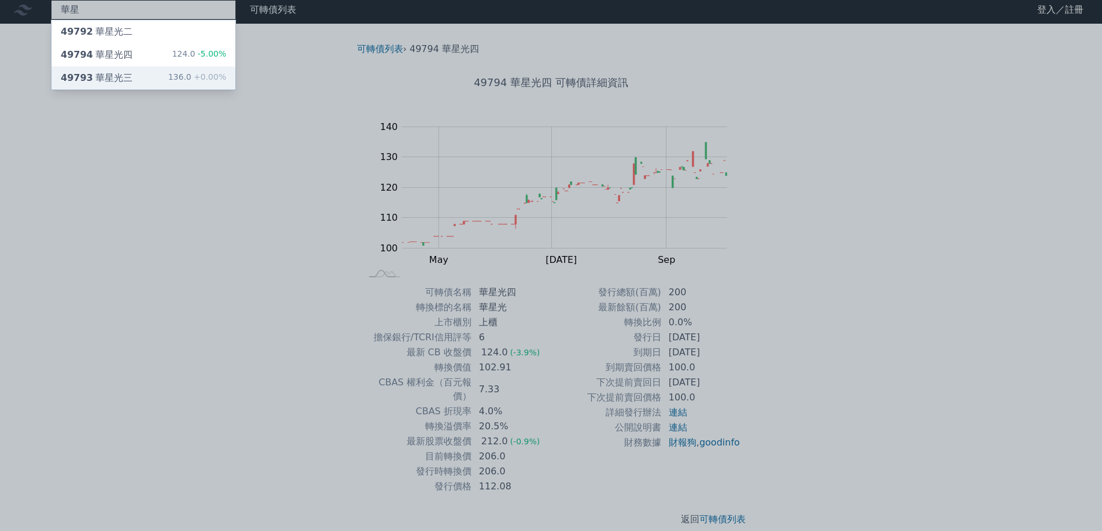
type input "華星"
click at [145, 76] on div "49793 華星光三 136.0 +0.00%" at bounding box center [143, 77] width 184 height 23
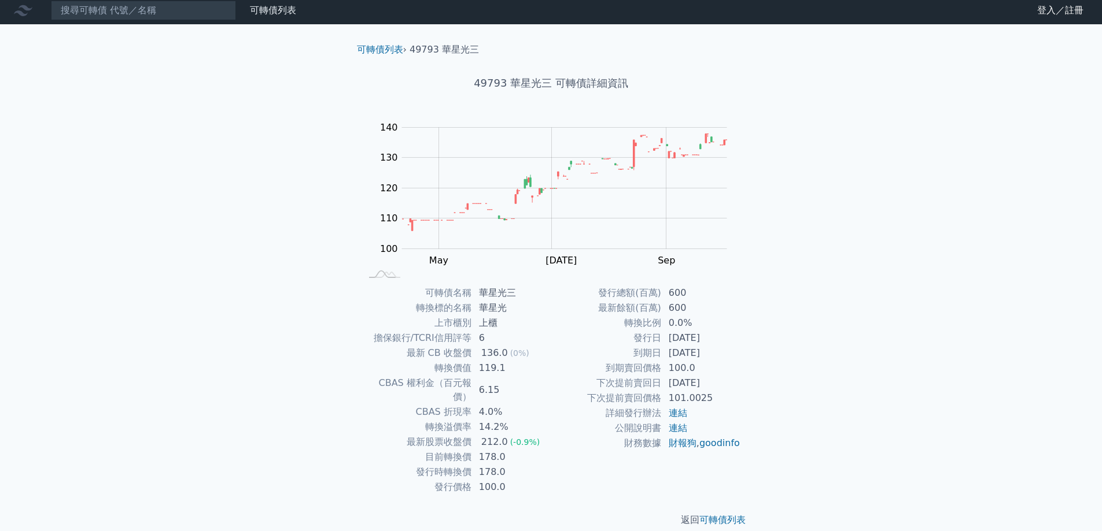
scroll to position [4, 0]
drag, startPoint x: 507, startPoint y: 433, endPoint x: 482, endPoint y: 405, distance: 37.7
click at [482, 405] on tbody "可轉債名稱 華星光三 轉換標的名稱 華星光 上市櫃別 上櫃 擔保銀行/TCRI信用評等 6 最新 CB 收盤價 136.0 (0%) 轉換價值 119.1 C…" at bounding box center [456, 389] width 190 height 209
click at [482, 404] on td "4.0%" at bounding box center [511, 411] width 79 height 15
drag, startPoint x: 515, startPoint y: 415, endPoint x: 459, endPoint y: 413, distance: 55.5
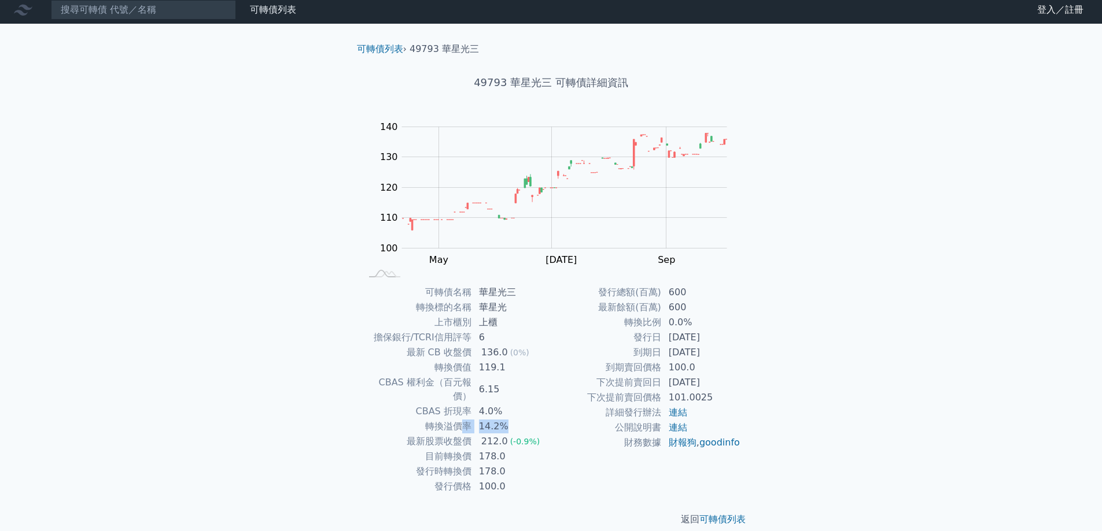
click at [459, 419] on tr "轉換溢價率 14.2%" at bounding box center [456, 426] width 190 height 15
click at [459, 419] on td "轉換溢價率" at bounding box center [416, 426] width 110 height 15
drag, startPoint x: 719, startPoint y: 309, endPoint x: 597, endPoint y: 289, distance: 124.2
click at [597, 289] on tbody "發行總額(百萬) 600 最新餘額(百萬) 600 轉換比例 0.0% 發行日 [DATE] 到期日 [DATE] 到期賣回價格 100.0 下次提前賣回日 …" at bounding box center [646, 367] width 190 height 165
click at [661, 294] on td "600" at bounding box center [700, 292] width 79 height 15
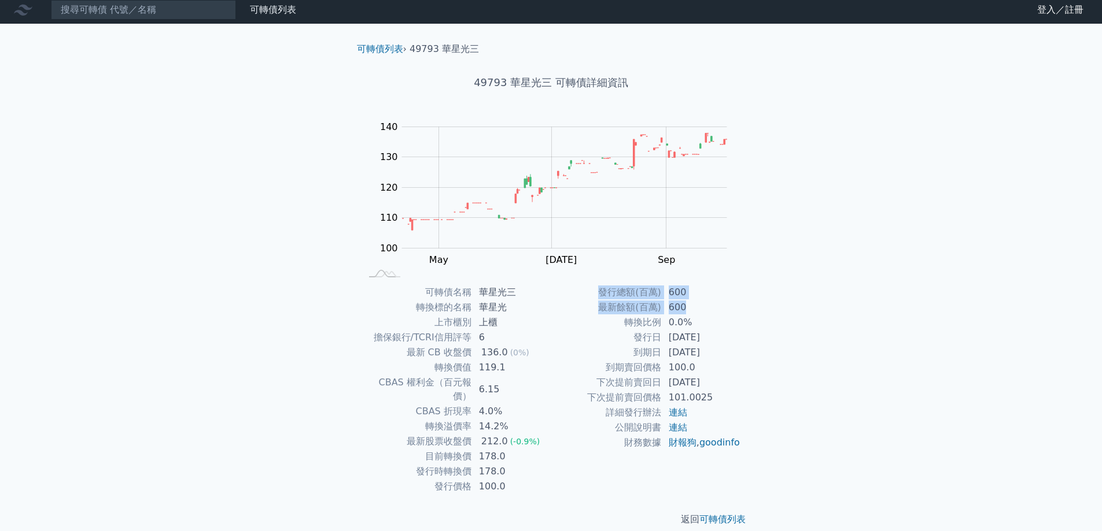
drag, startPoint x: 597, startPoint y: 294, endPoint x: 694, endPoint y: 306, distance: 97.9
click at [694, 306] on tbody "發行總額(百萬) 600 最新餘額(百萬) 600 轉換比例 0.0% 發行日 [DATE] 到期日 [DATE] 到期賣回價格 100.0 下次提前賣回日 …" at bounding box center [646, 367] width 190 height 165
click at [618, 348] on td "到期日" at bounding box center [606, 352] width 110 height 15
click at [183, 14] on input at bounding box center [143, 10] width 185 height 20
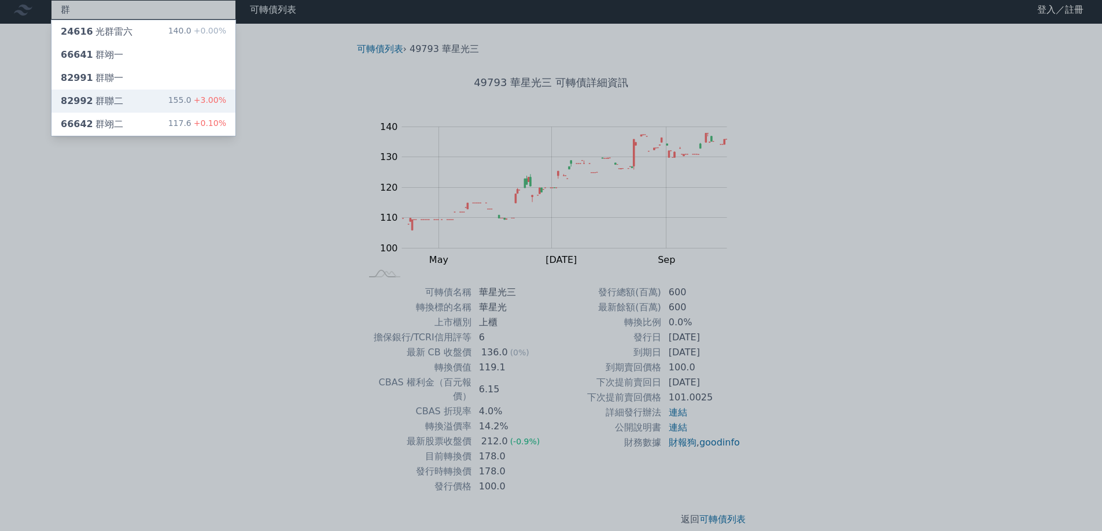
type input "群"
click at [145, 102] on div "82992 群聯二 155.0 +3.00%" at bounding box center [143, 101] width 184 height 23
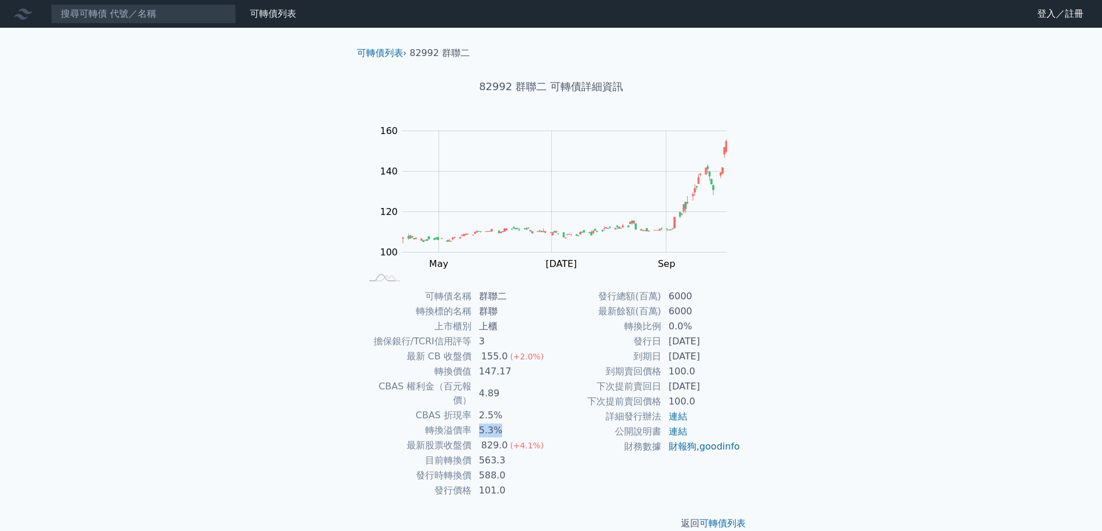
drag, startPoint x: 504, startPoint y: 417, endPoint x: 472, endPoint y: 414, distance: 31.4
click at [472, 423] on td "5.3%" at bounding box center [511, 430] width 79 height 15
click at [477, 423] on td "5.3%" at bounding box center [511, 430] width 79 height 15
click at [500, 439] on div "829.0" at bounding box center [494, 446] width 31 height 14
click at [511, 441] on span "(+4.1%)" at bounding box center [527, 445] width 34 height 9
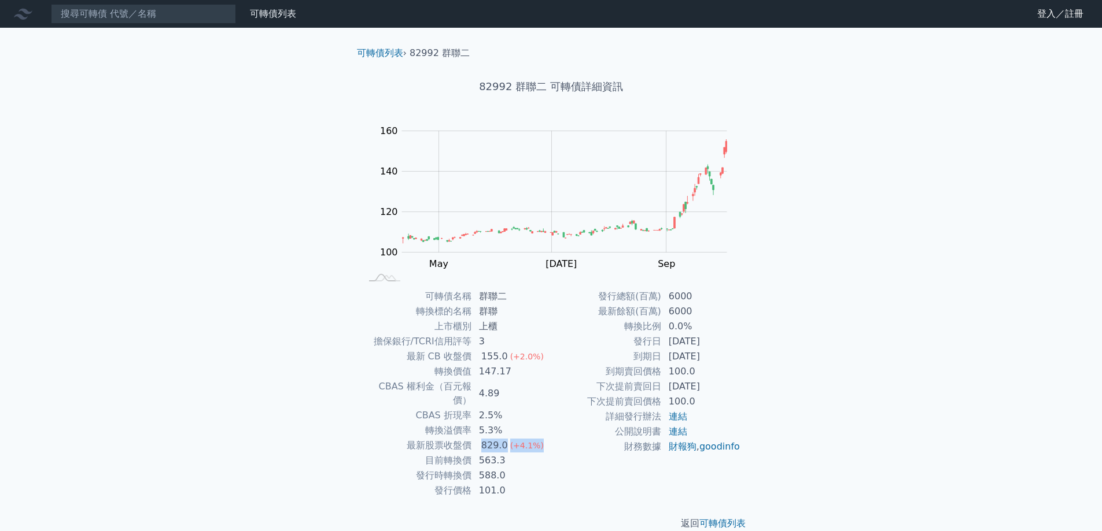
drag, startPoint x: 540, startPoint y: 428, endPoint x: 476, endPoint y: 431, distance: 63.7
click at [476, 438] on td "829.0 (+4.1%)" at bounding box center [511, 445] width 79 height 15
drag, startPoint x: 476, startPoint y: 431, endPoint x: 485, endPoint y: 422, distance: 12.7
click at [476, 438] on td "829.0 (+4.1%)" at bounding box center [511, 445] width 79 height 15
drag, startPoint x: 511, startPoint y: 419, endPoint x: 454, endPoint y: 419, distance: 56.7
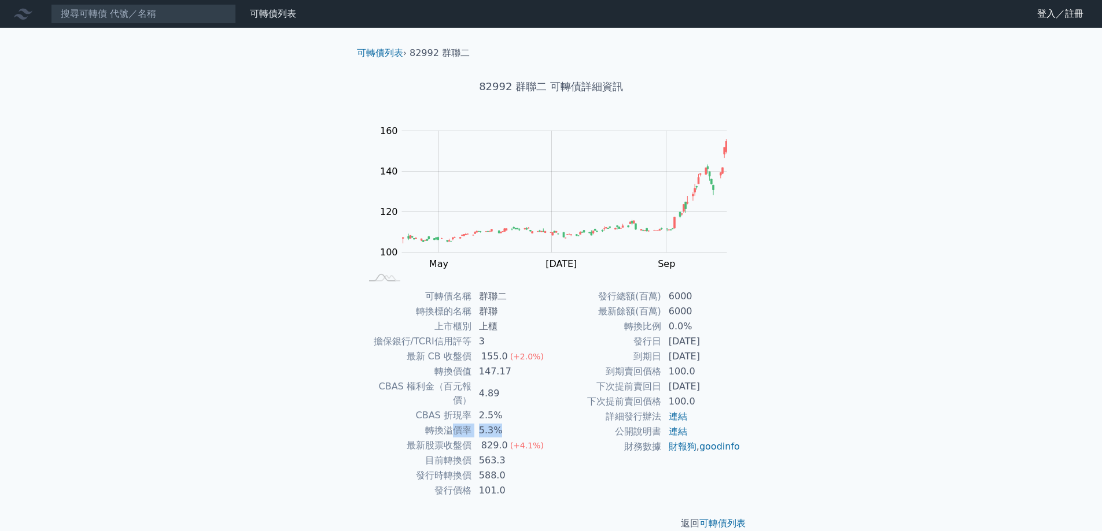
click at [454, 423] on tr "轉換溢價率 5.3%" at bounding box center [456, 430] width 190 height 15
click at [501, 423] on td "5.3%" at bounding box center [511, 430] width 79 height 15
click at [493, 423] on td "5.3%" at bounding box center [511, 430] width 79 height 15
drag, startPoint x: 482, startPoint y: 358, endPoint x: 496, endPoint y: 352, distance: 15.8
click at [496, 352] on div "155.0" at bounding box center [494, 357] width 31 height 14
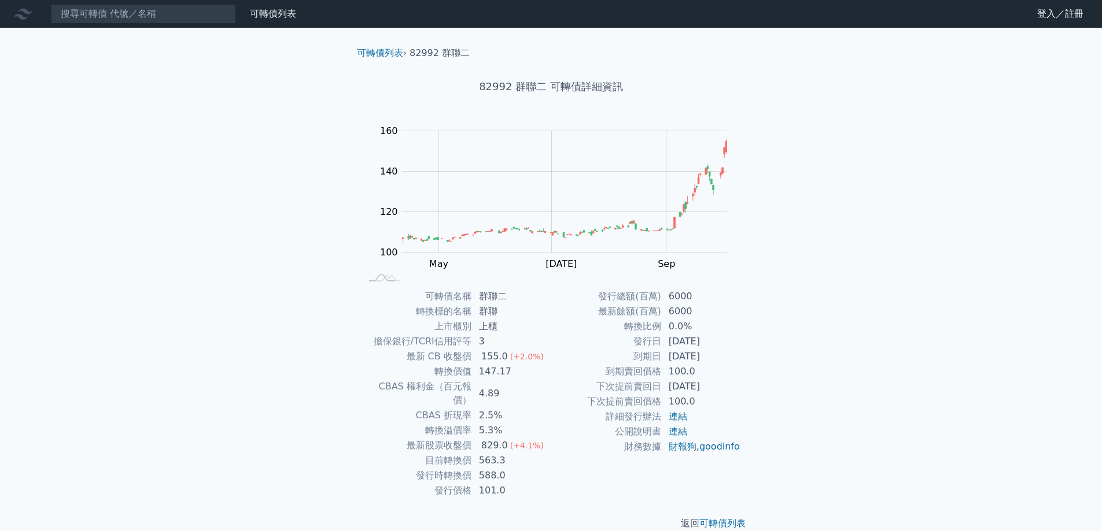
click at [514, 441] on span "(+4.1%)" at bounding box center [527, 445] width 34 height 9
click at [507, 423] on td "5.3%" at bounding box center [511, 430] width 79 height 15
click at [495, 423] on td "5.3%" at bounding box center [511, 430] width 79 height 15
